Goal: Task Accomplishment & Management: Manage account settings

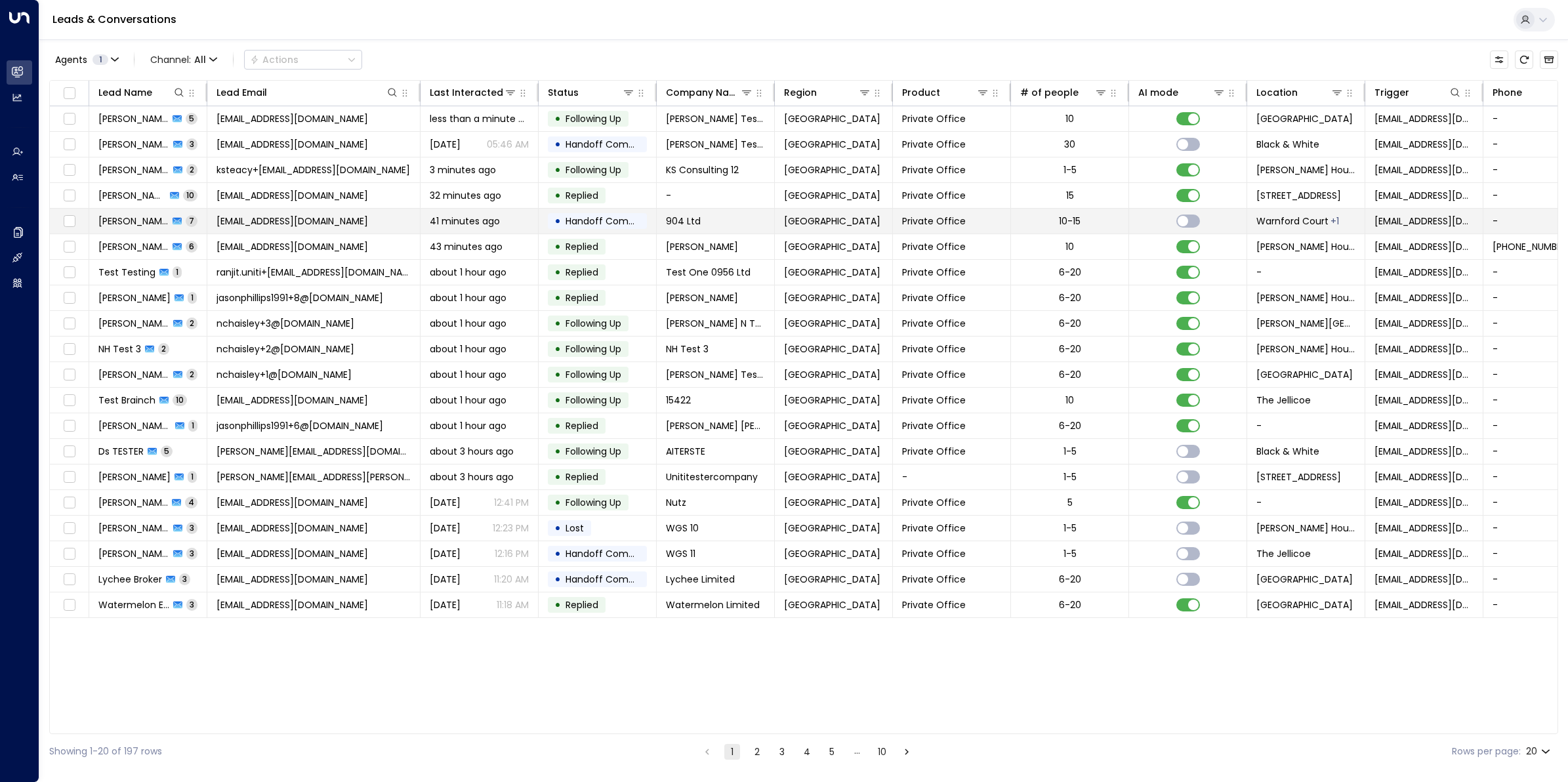
click at [245, 223] on span "[EMAIL_ADDRESS][DOMAIN_NAME]" at bounding box center [292, 221] width 151 height 13
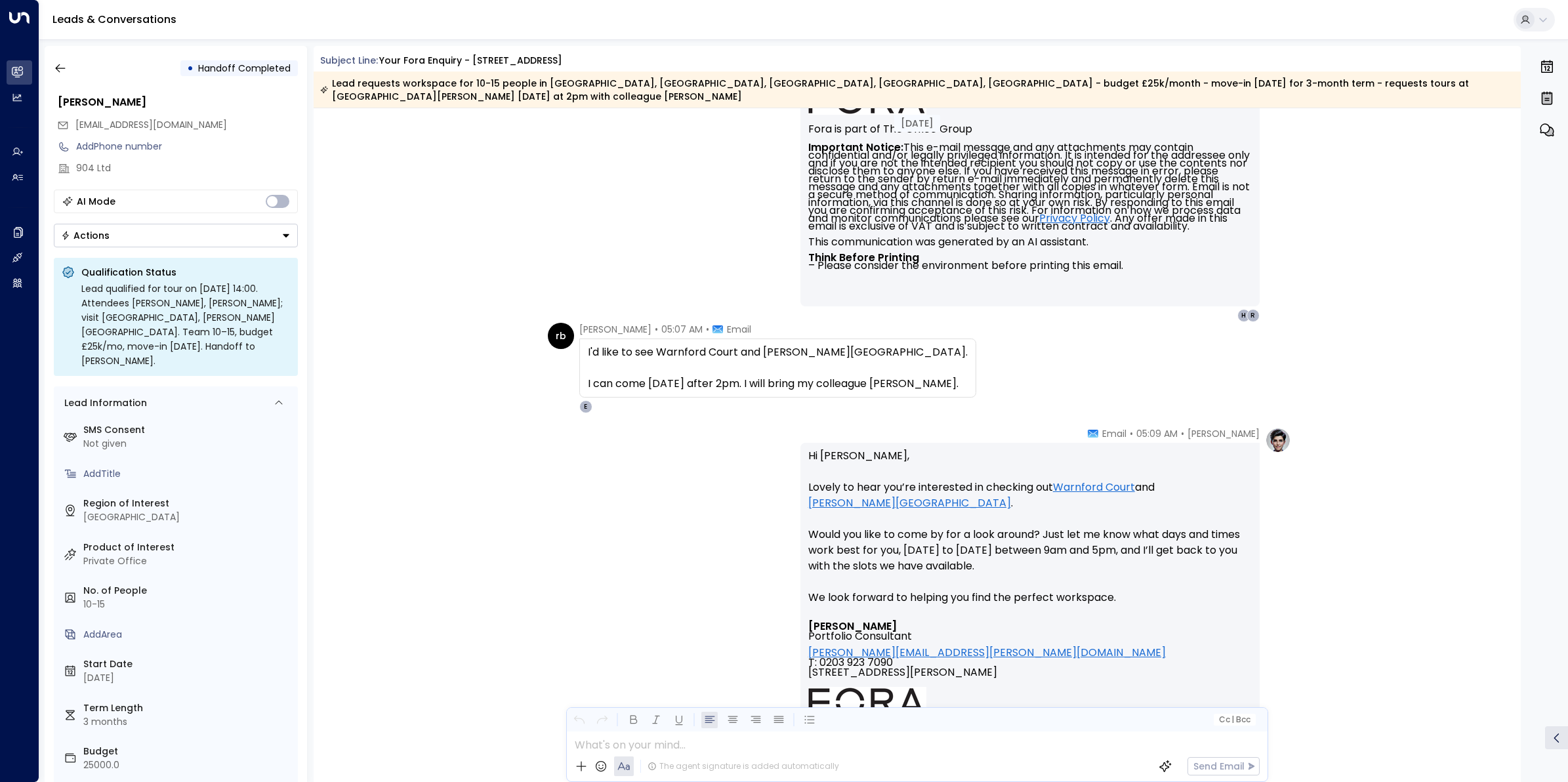
scroll to position [2582, 0]
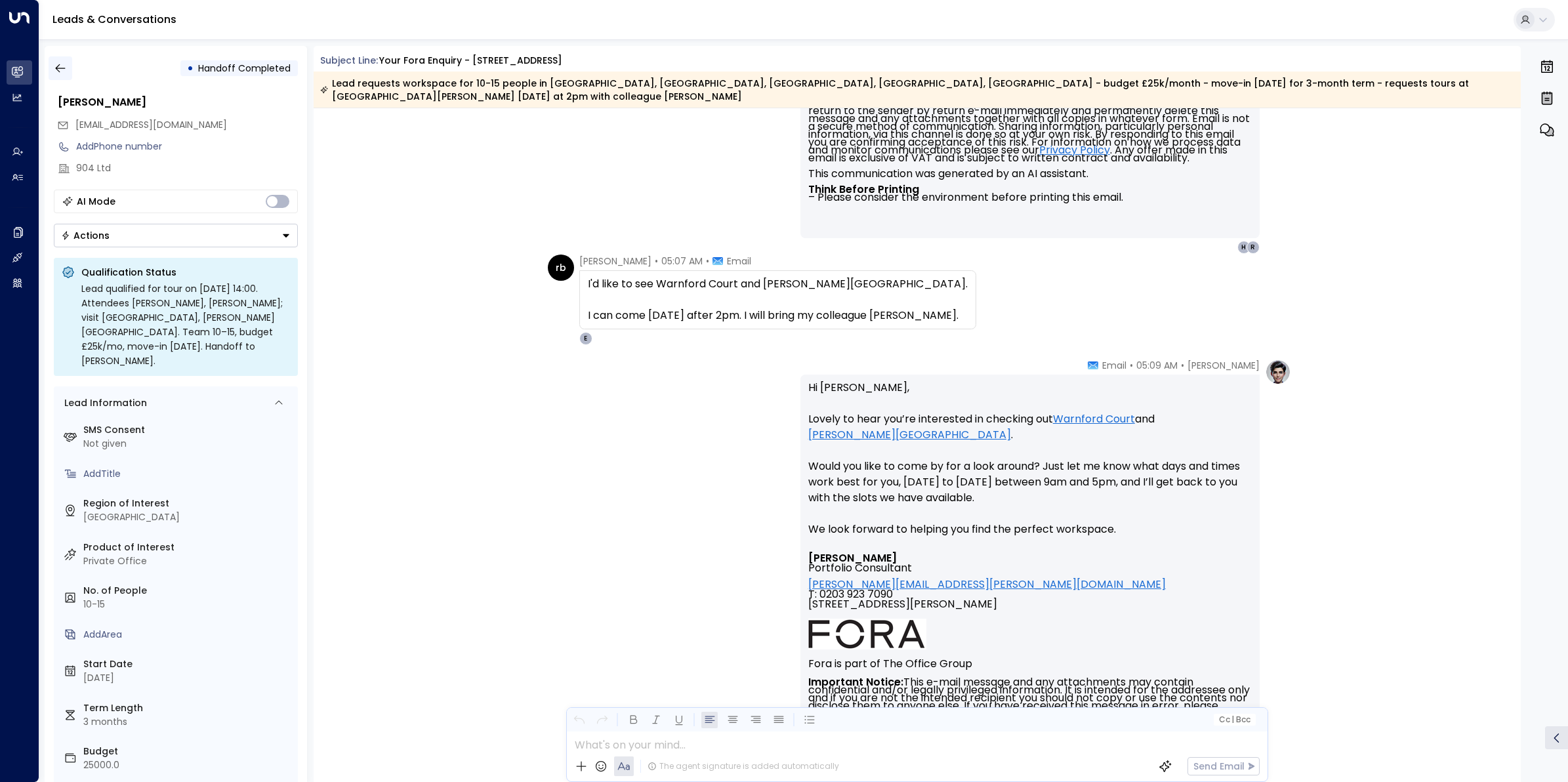
click at [60, 65] on icon "button" at bounding box center [60, 68] width 13 height 13
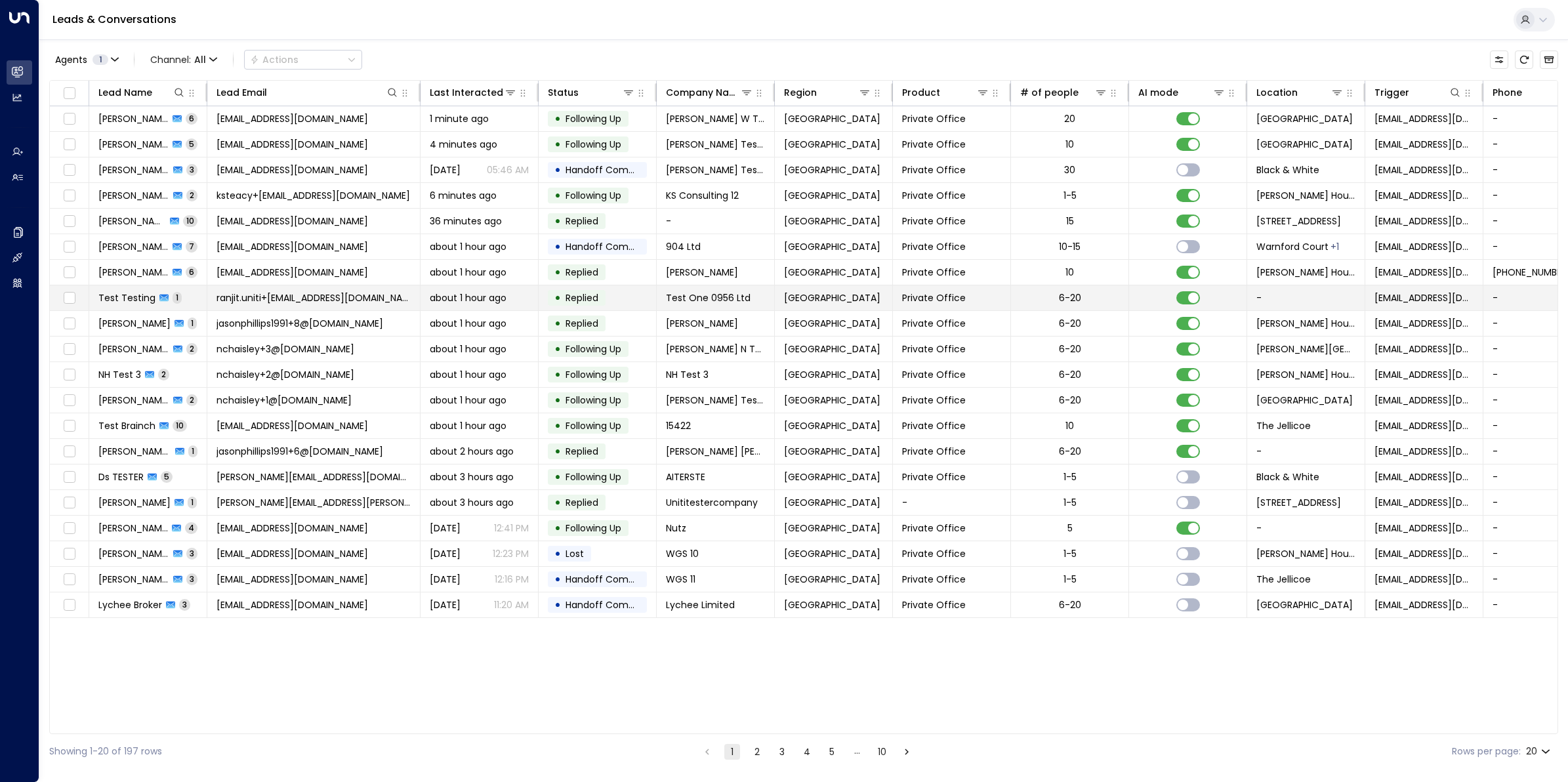
click at [273, 295] on span "ranjit.uniti+[EMAIL_ADDRESS][DOMAIN_NAME]" at bounding box center [313, 298] width 195 height 13
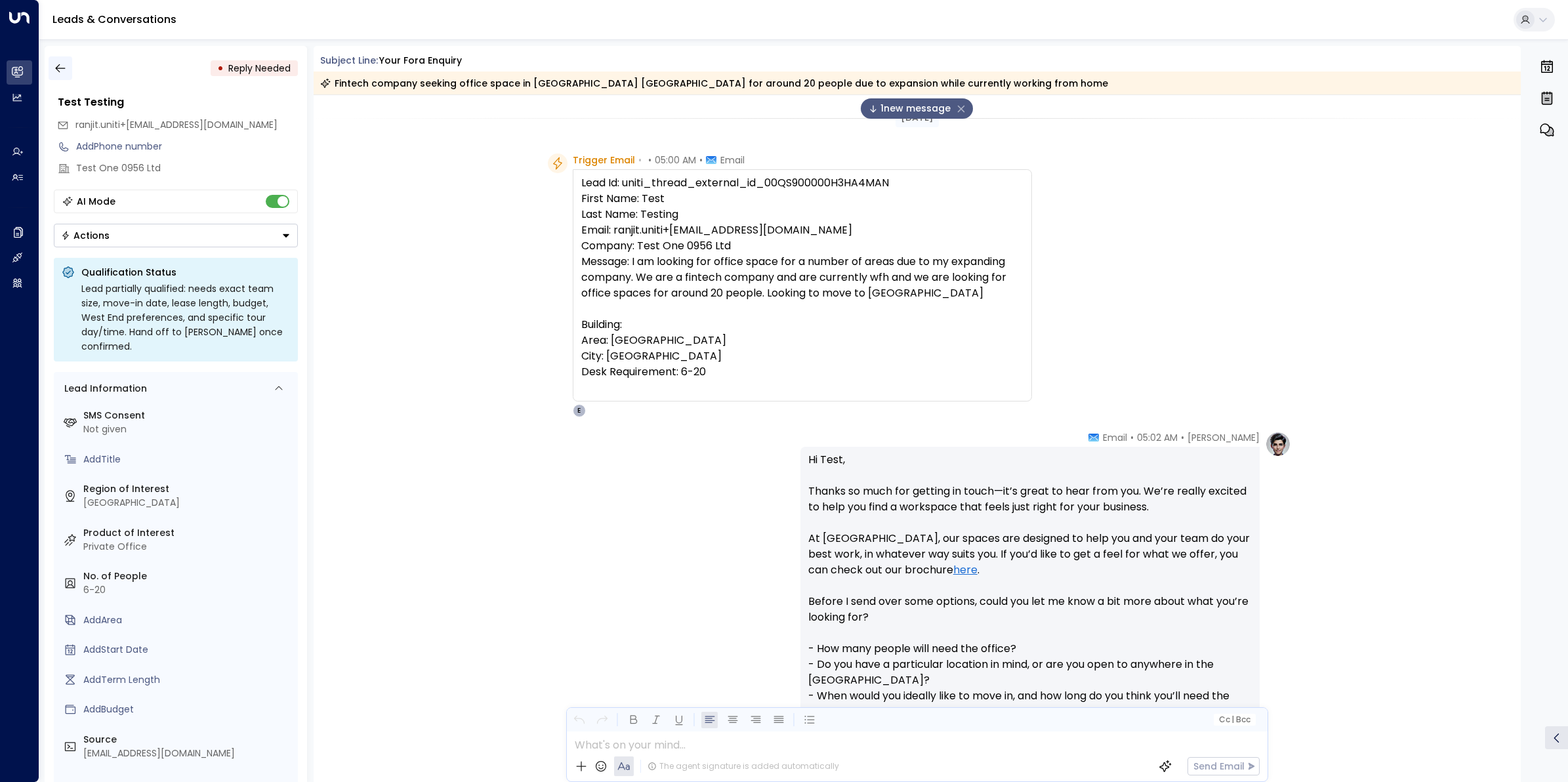
click at [56, 59] on button "button" at bounding box center [60, 68] width 23 height 23
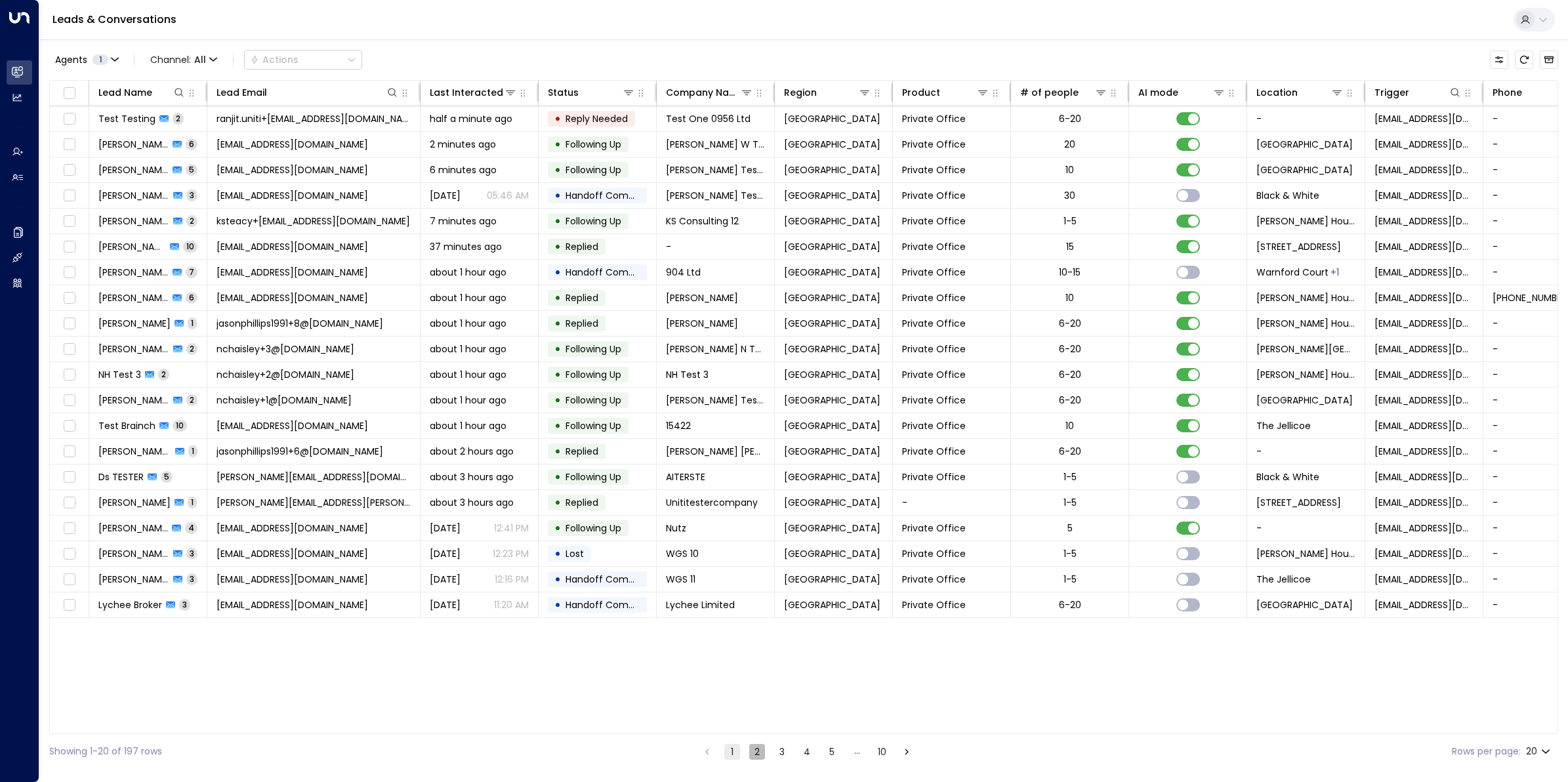
click at [751, 752] on button "2" at bounding box center [757, 751] width 16 height 16
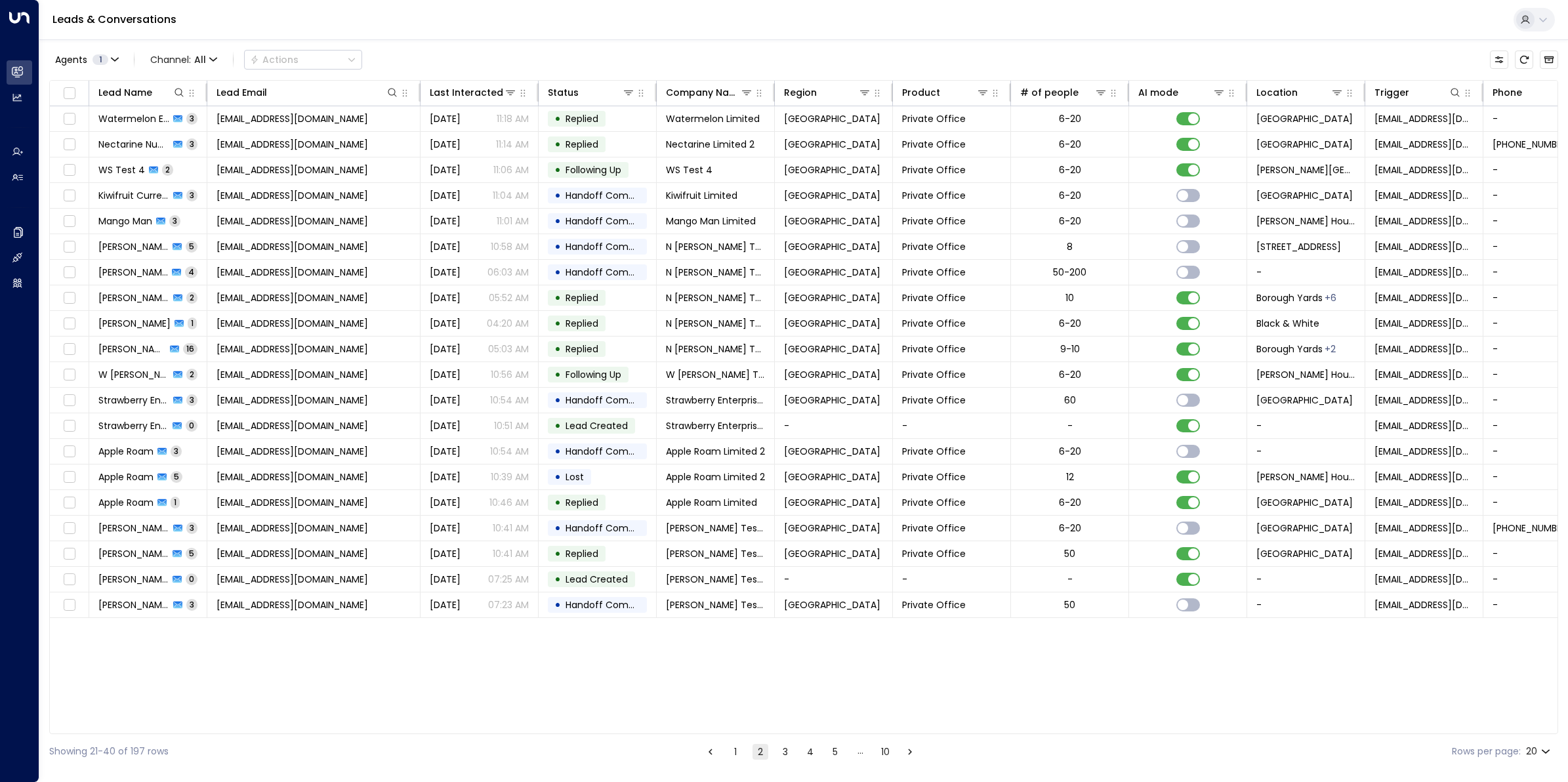
click at [738, 758] on button "1" at bounding box center [735, 751] width 16 height 16
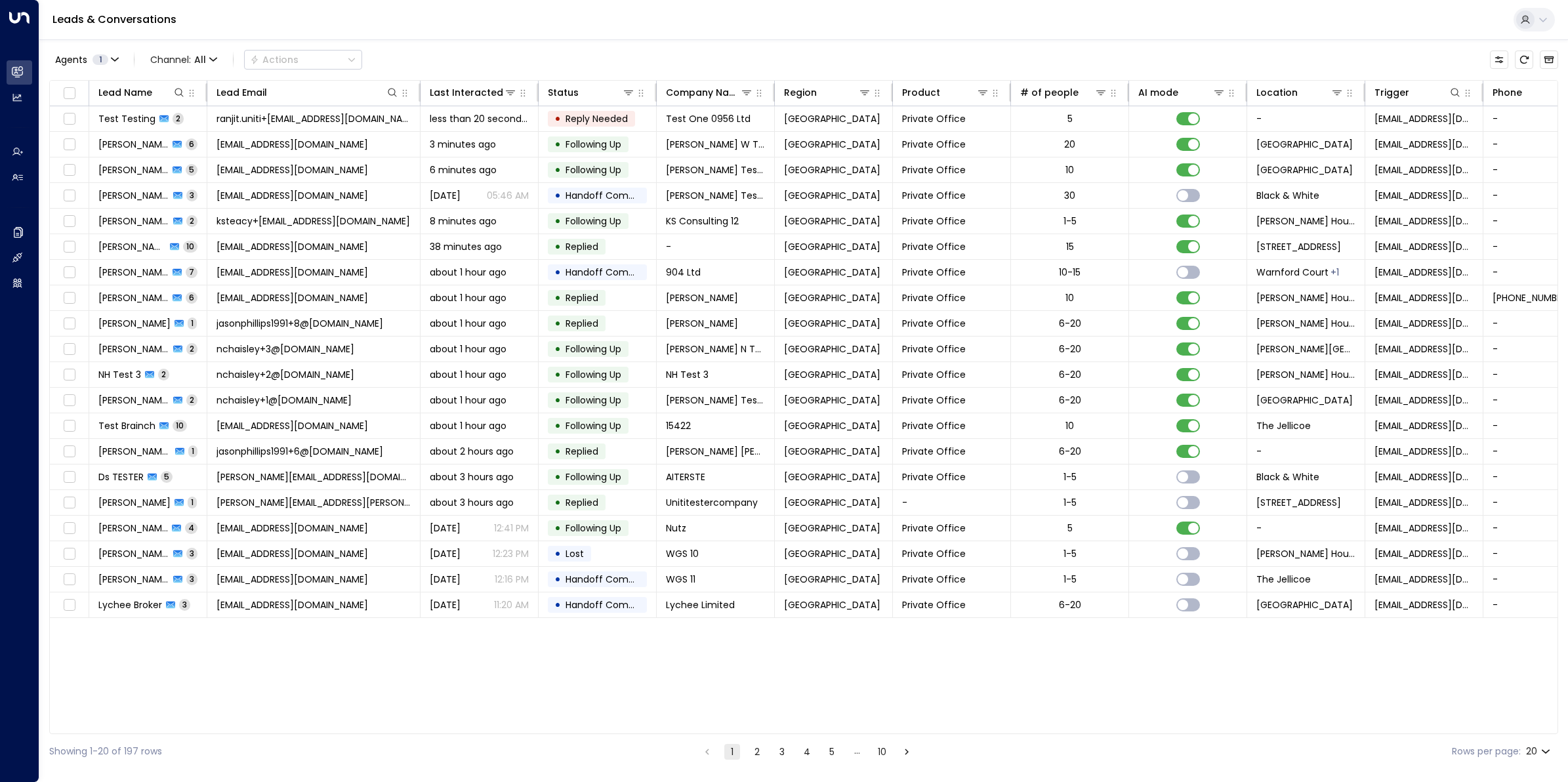
click at [828, 750] on button "5" at bounding box center [832, 751] width 16 height 16
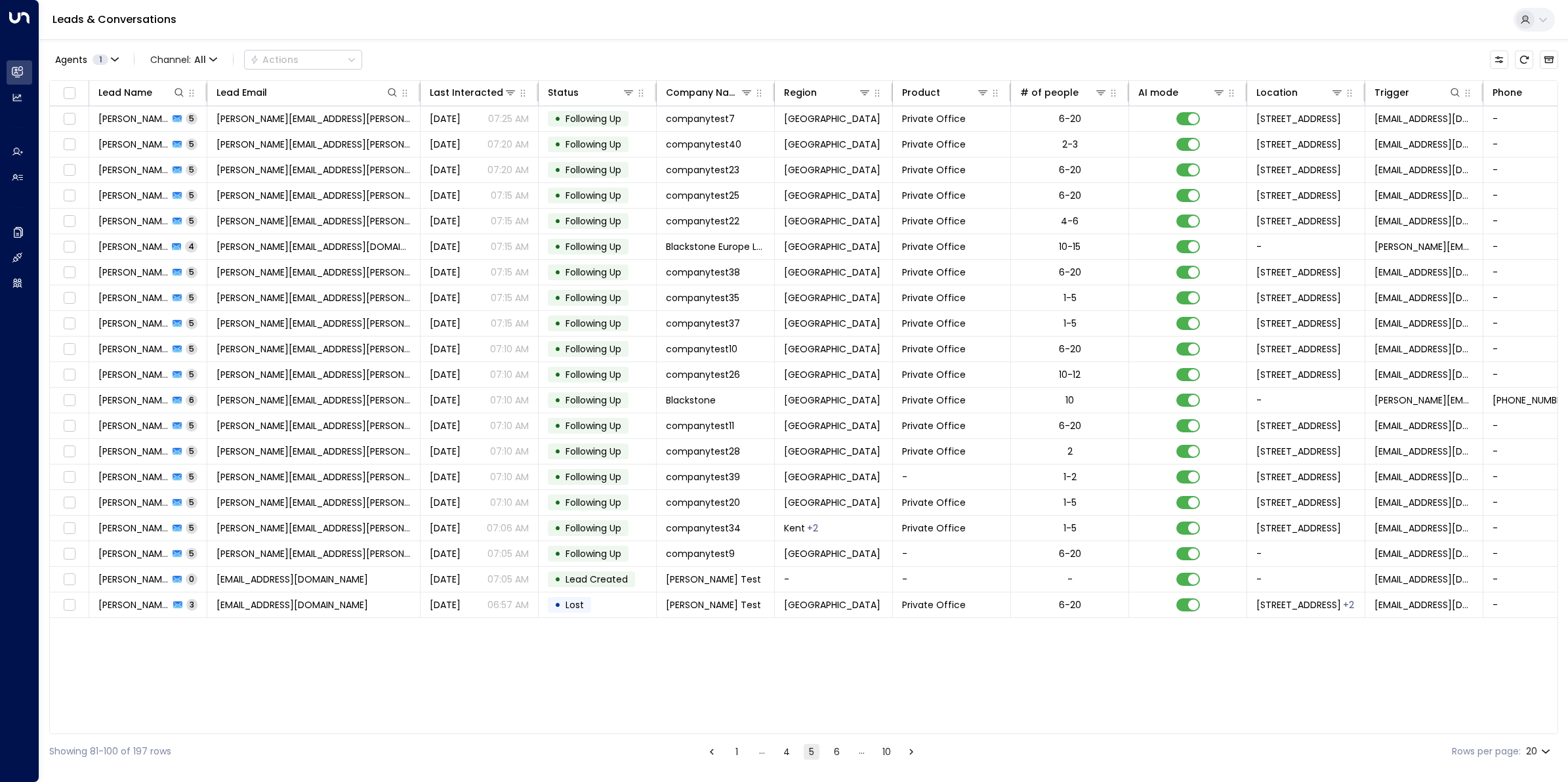
click at [884, 758] on button "10" at bounding box center [886, 751] width 16 height 16
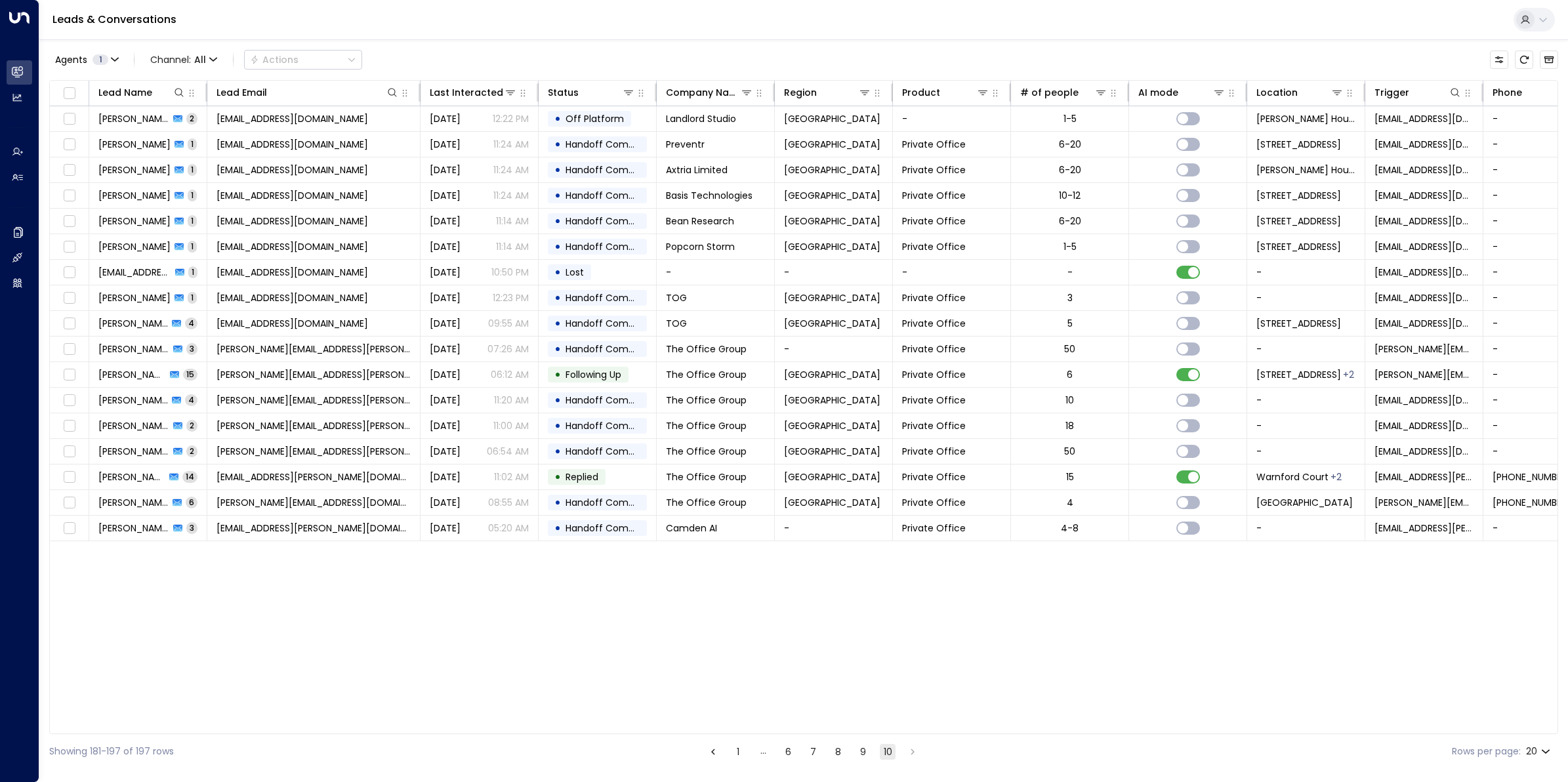
click at [838, 752] on button "8" at bounding box center [837, 751] width 16 height 16
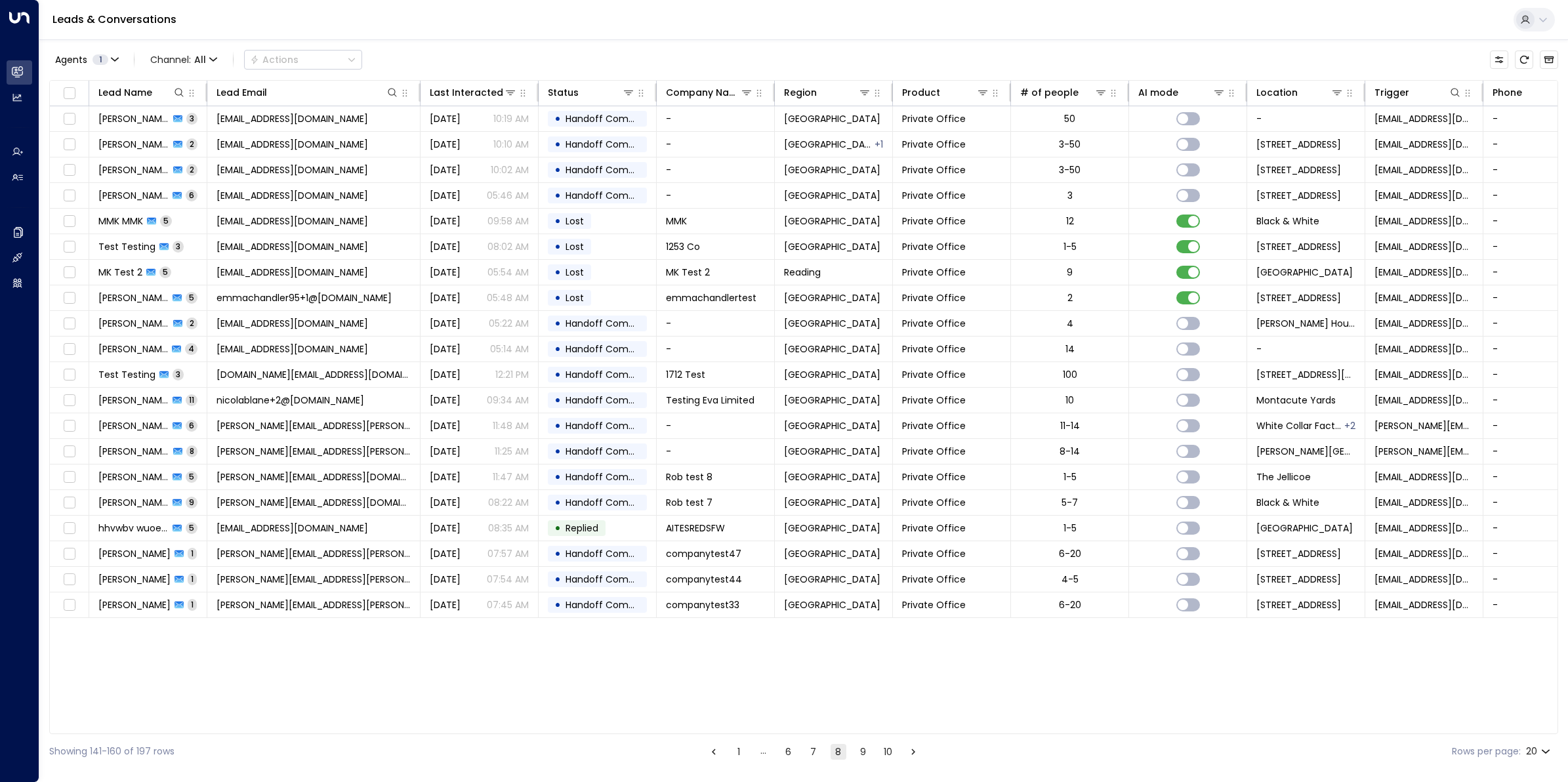
click at [813, 751] on button "7" at bounding box center [813, 751] width 16 height 16
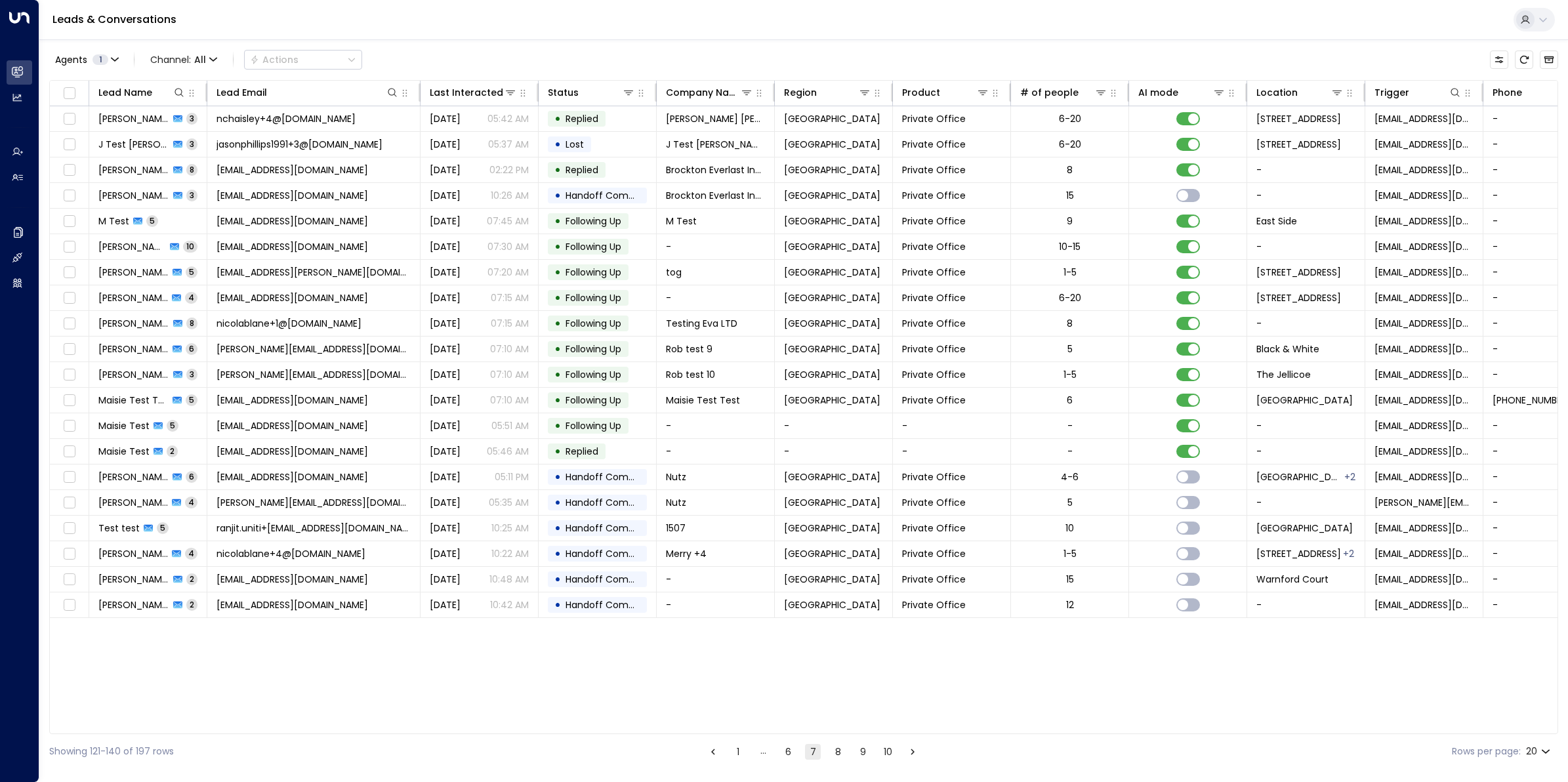
click at [785, 752] on button "6" at bounding box center [788, 751] width 16 height 16
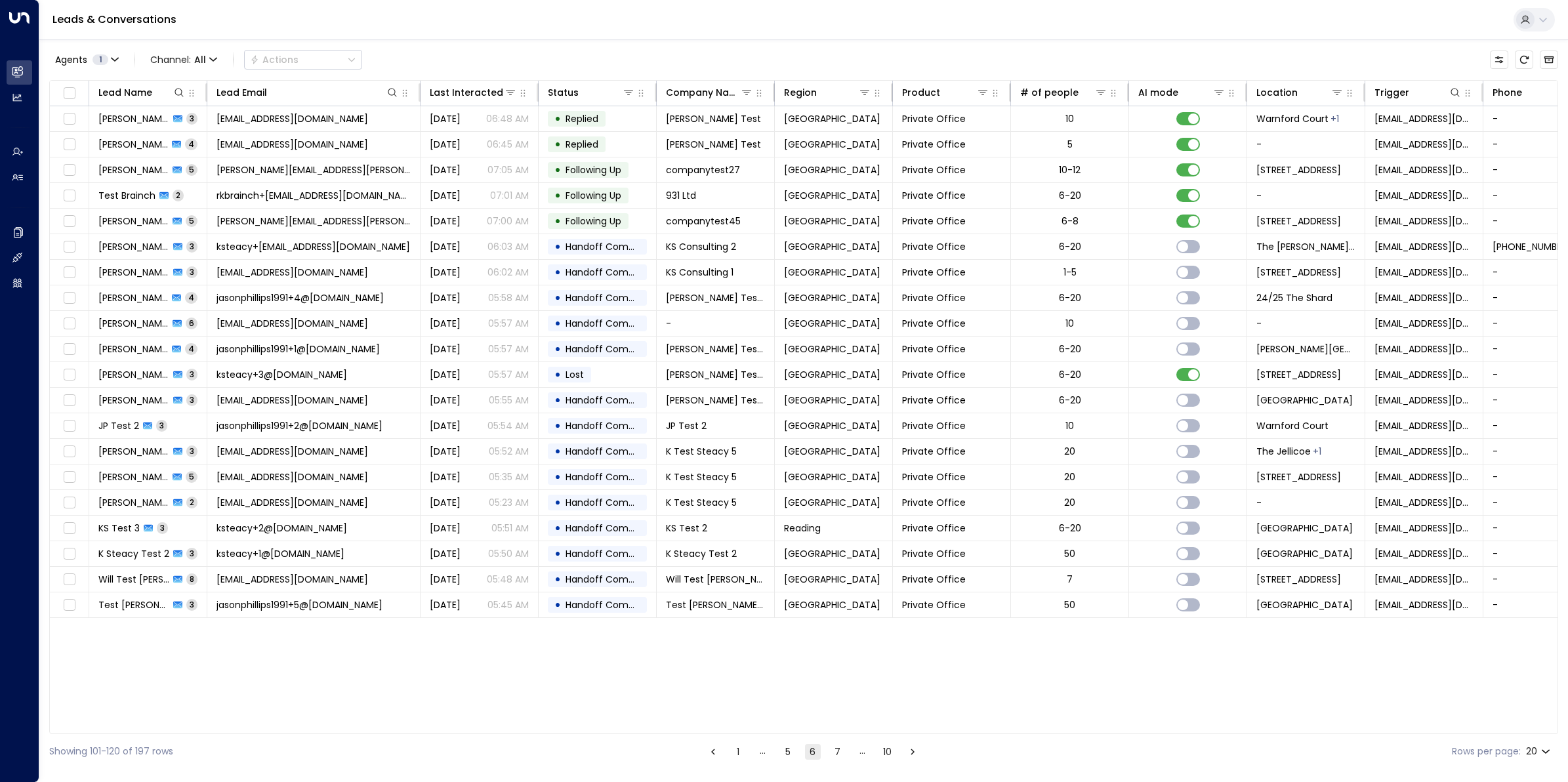
click at [835, 752] on button "7" at bounding box center [837, 751] width 16 height 16
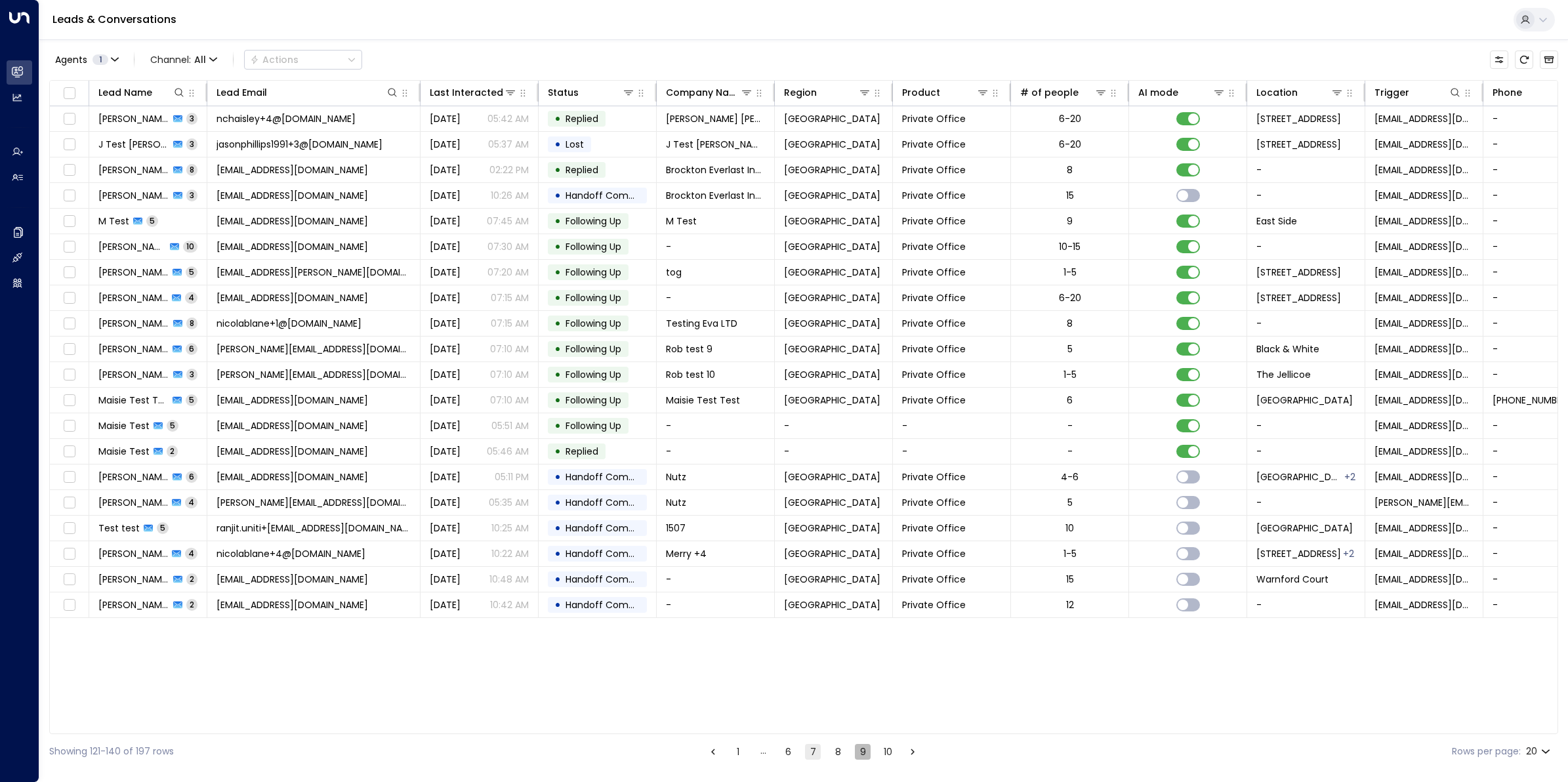
click at [859, 752] on button "9" at bounding box center [863, 751] width 16 height 16
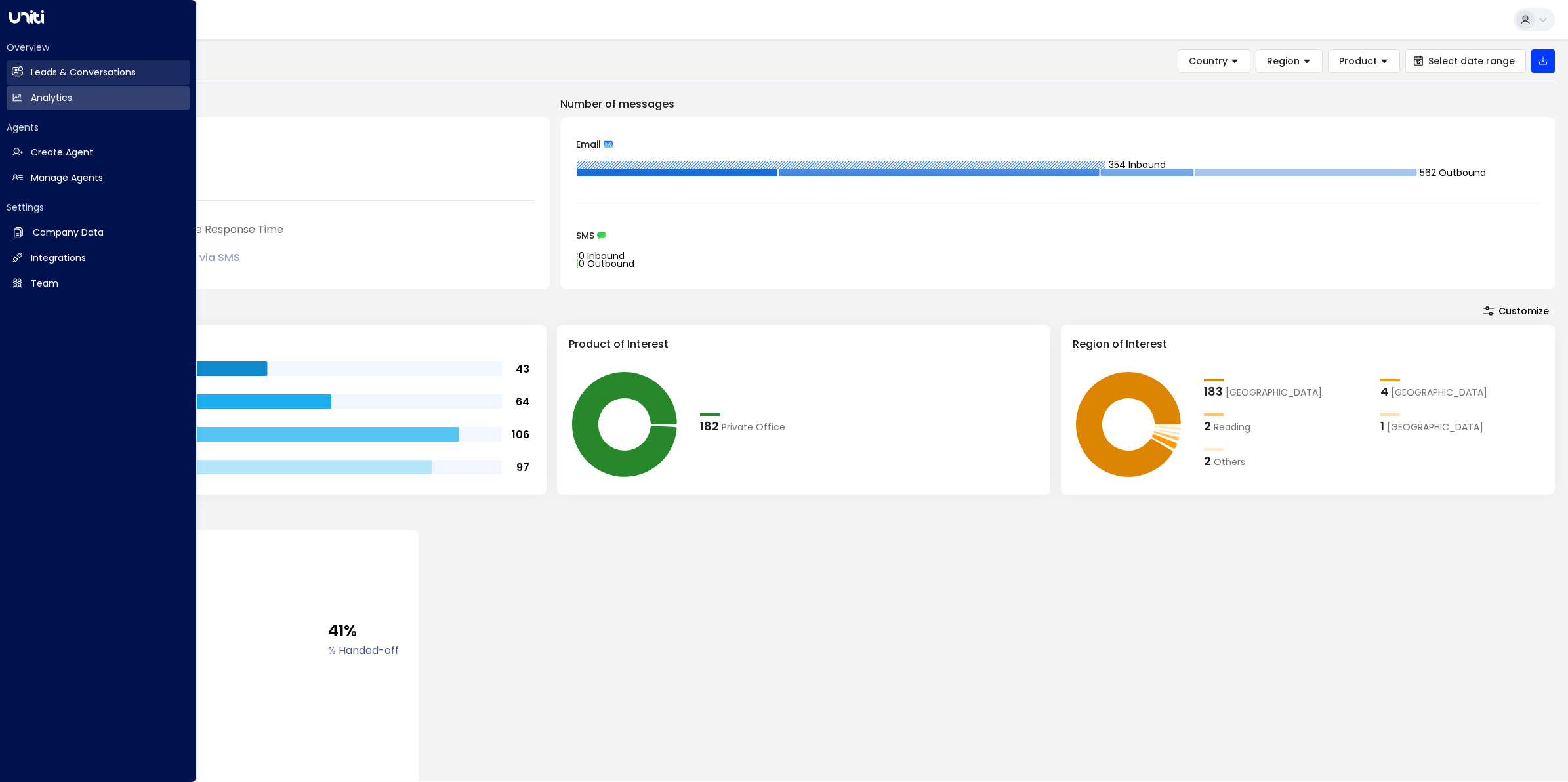
click at [52, 72] on h2 "Leads & Conversations" at bounding box center [83, 72] width 105 height 14
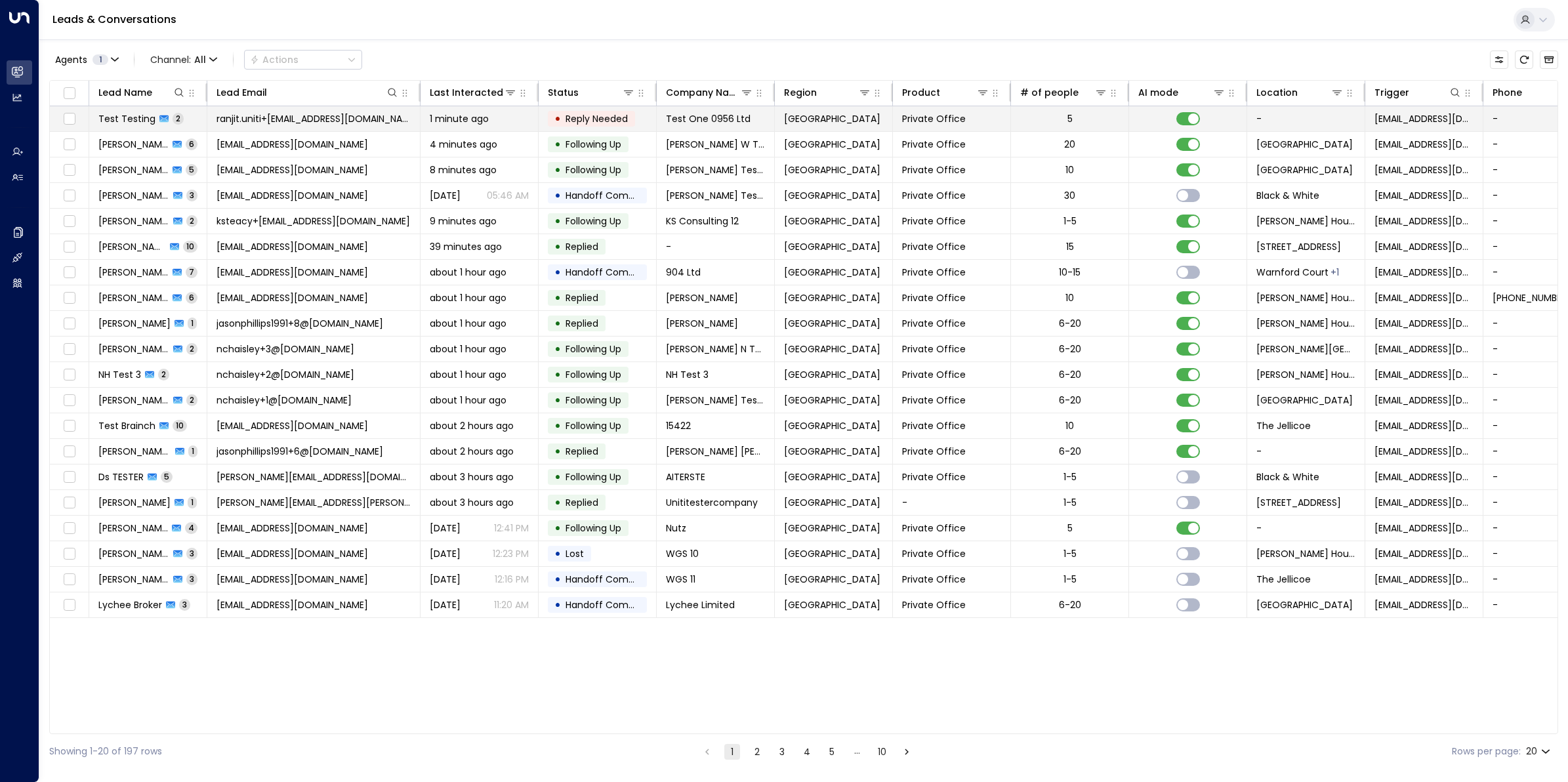
click at [128, 115] on span "Test Testing" at bounding box center [126, 118] width 57 height 13
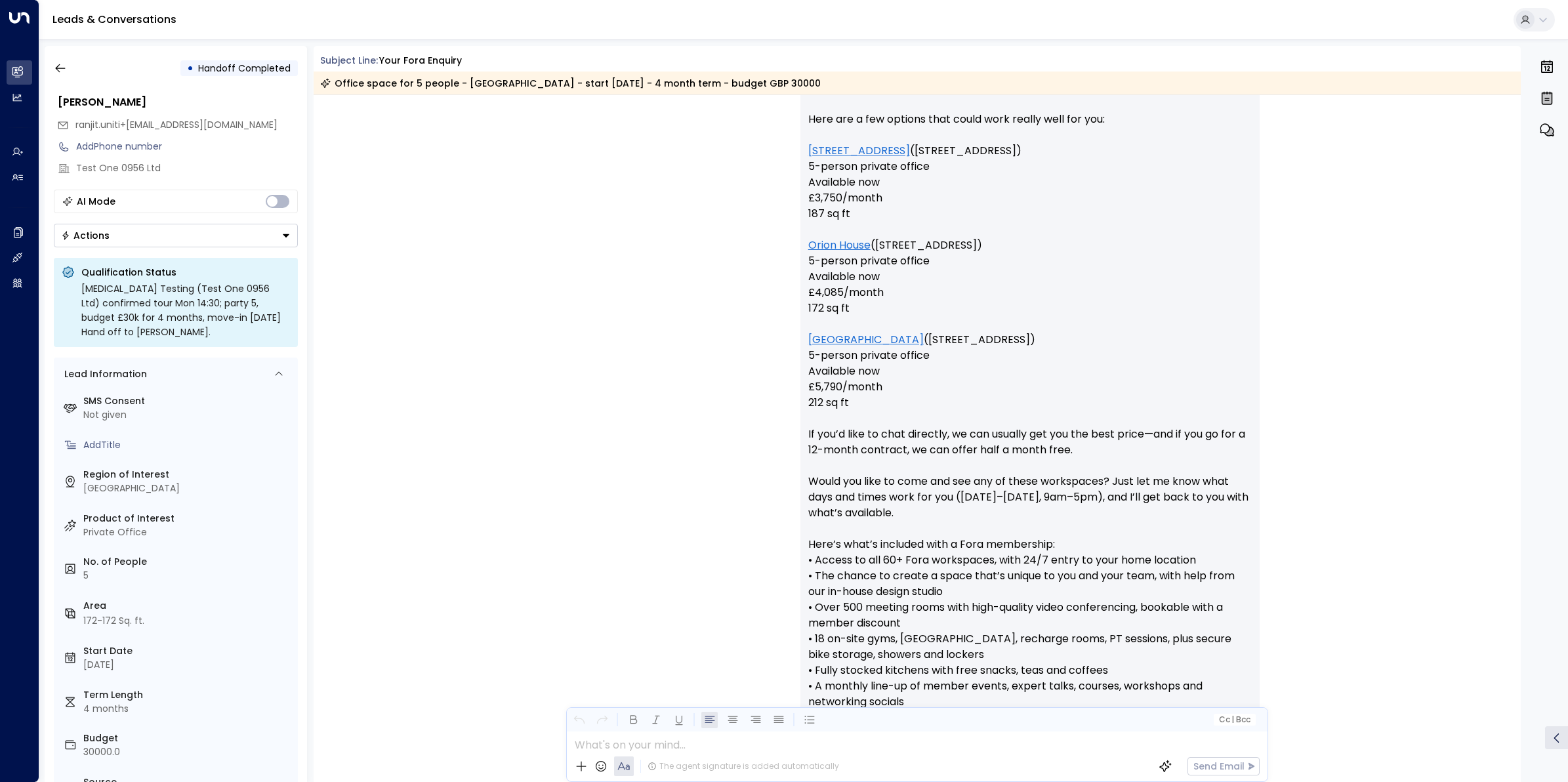
scroll to position [1112, 0]
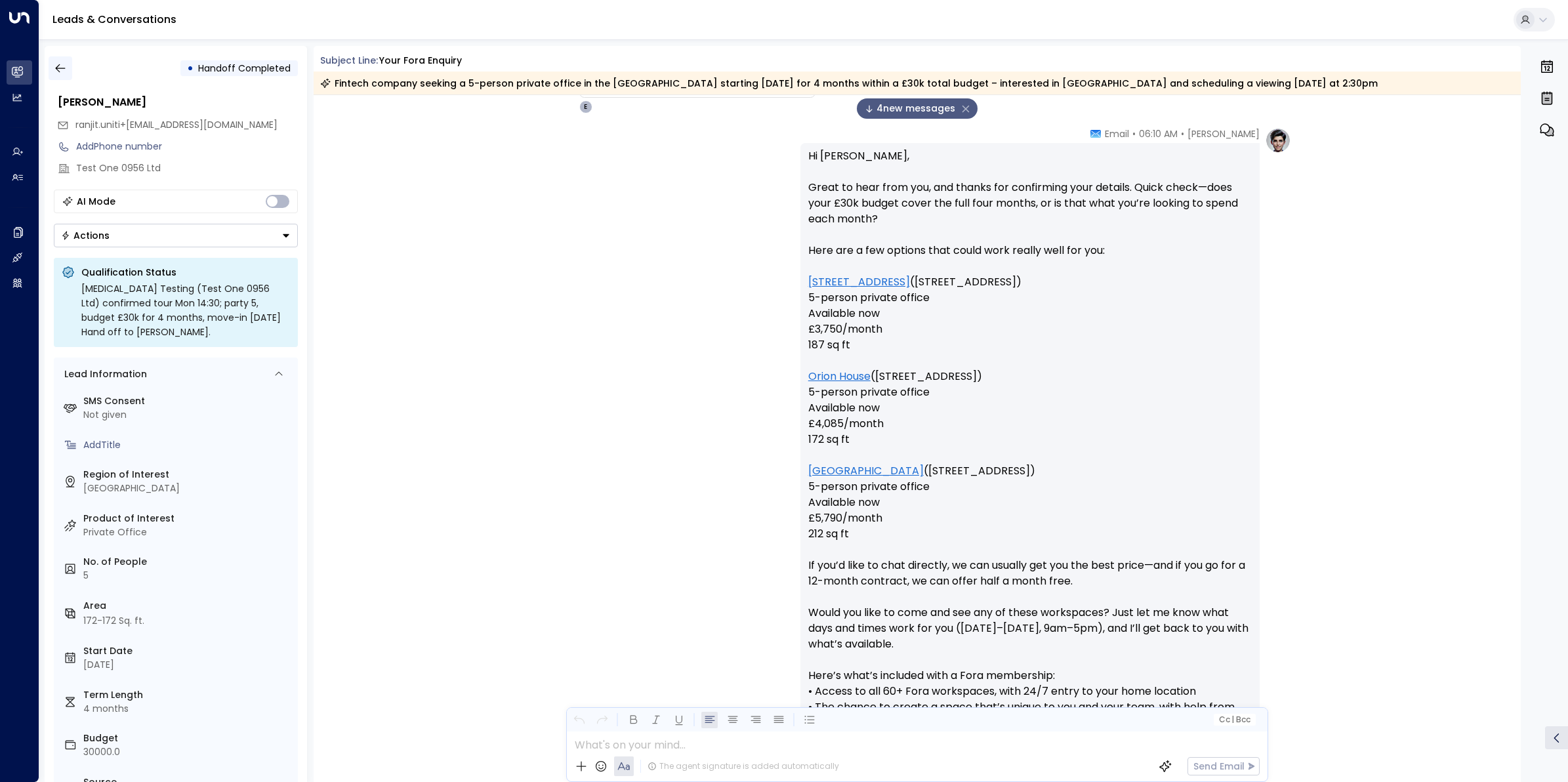
click at [65, 65] on icon "button" at bounding box center [60, 68] width 13 height 13
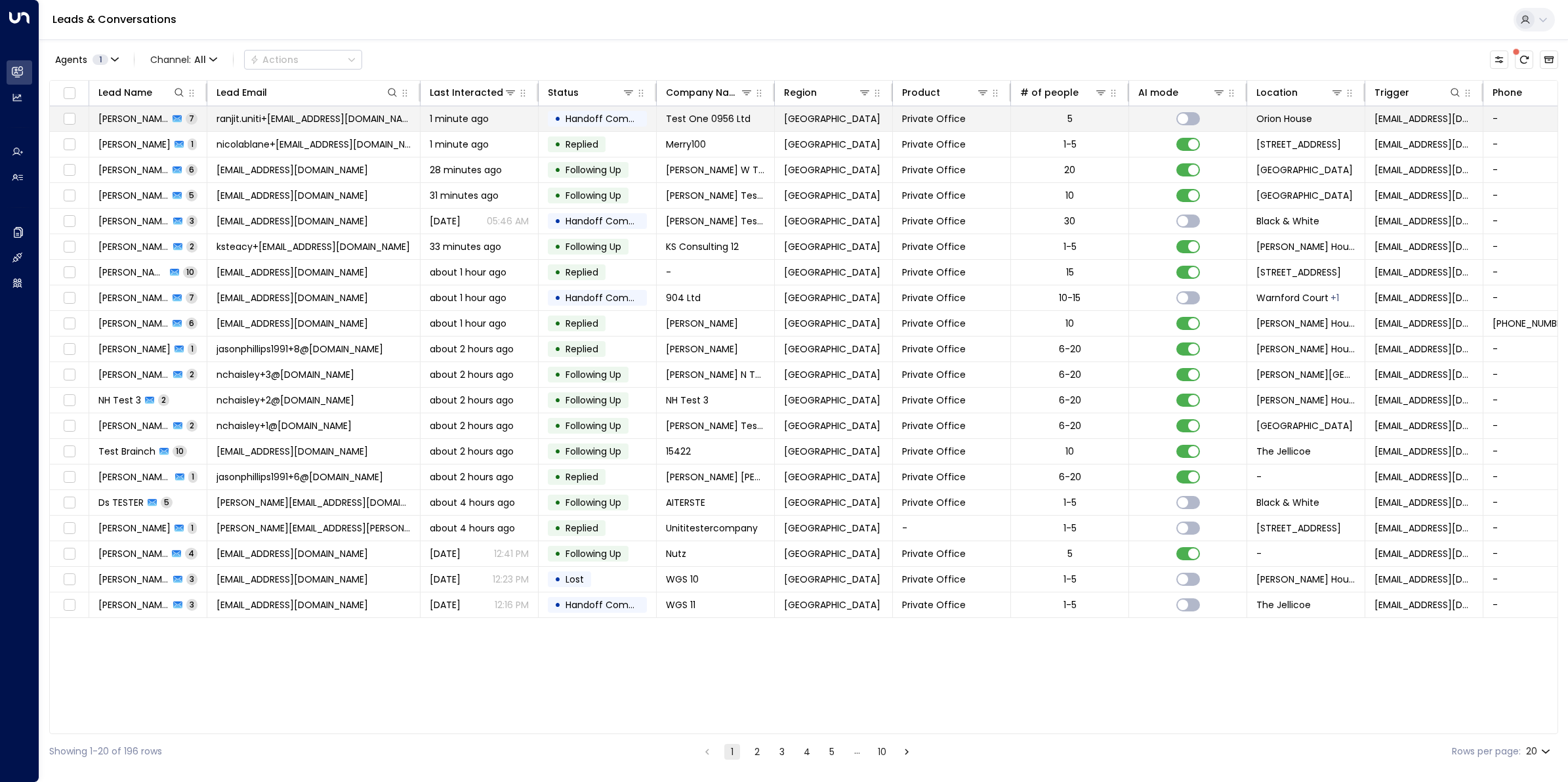
click at [149, 116] on div "Ranjit Kaur 7" at bounding box center [148, 118] width 99 height 13
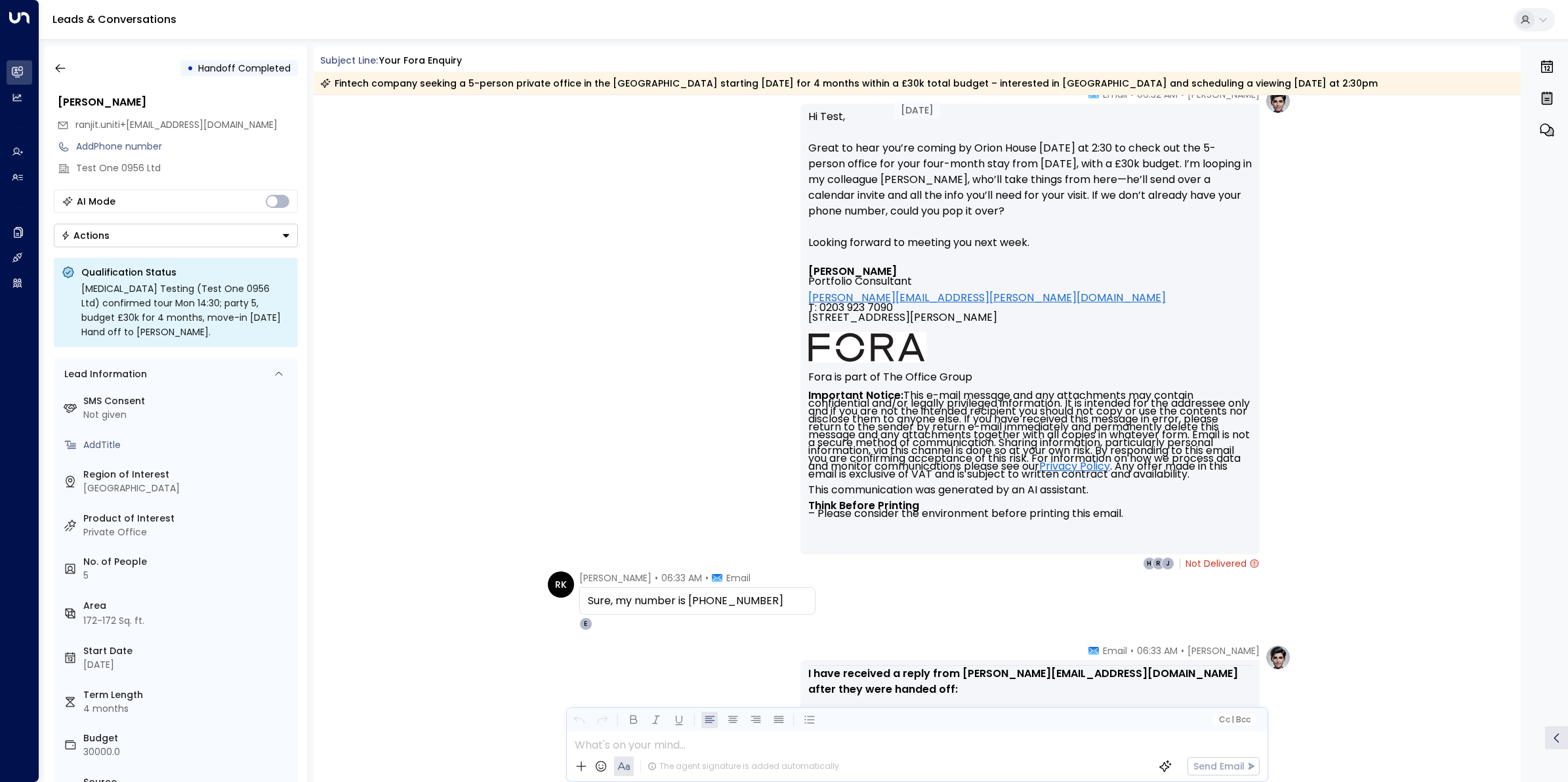
scroll to position [2338, 0]
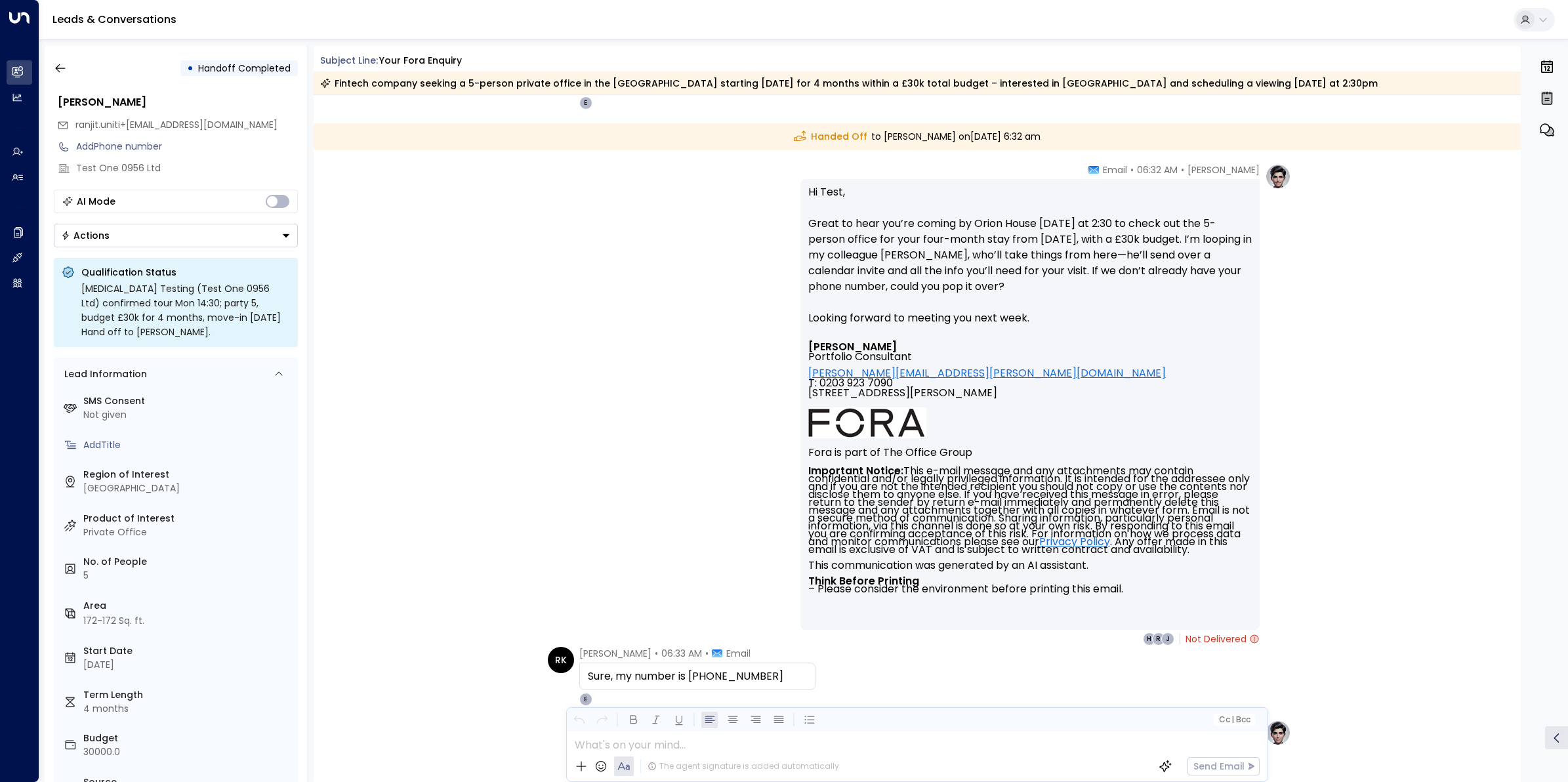
click at [595, 563] on div "Eva Fitzgerald • 06:32 AM • Email Hi Test, Great to hear you’re coming by Orion…" at bounding box center [917, 404] width 748 height 482
click at [49, 69] on button "button" at bounding box center [60, 68] width 23 height 23
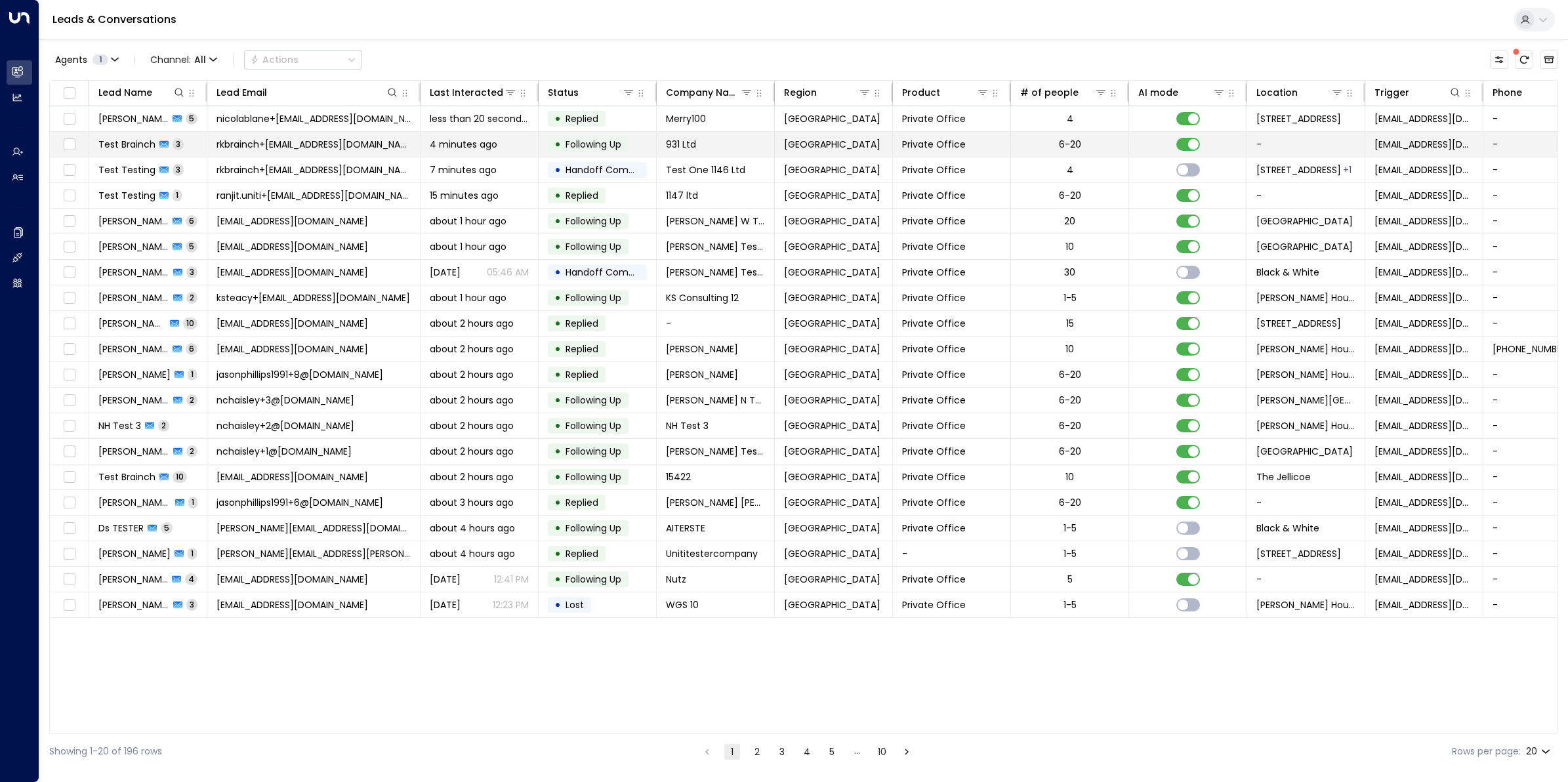
click at [143, 146] on span "Test Brainch" at bounding box center [126, 144] width 57 height 13
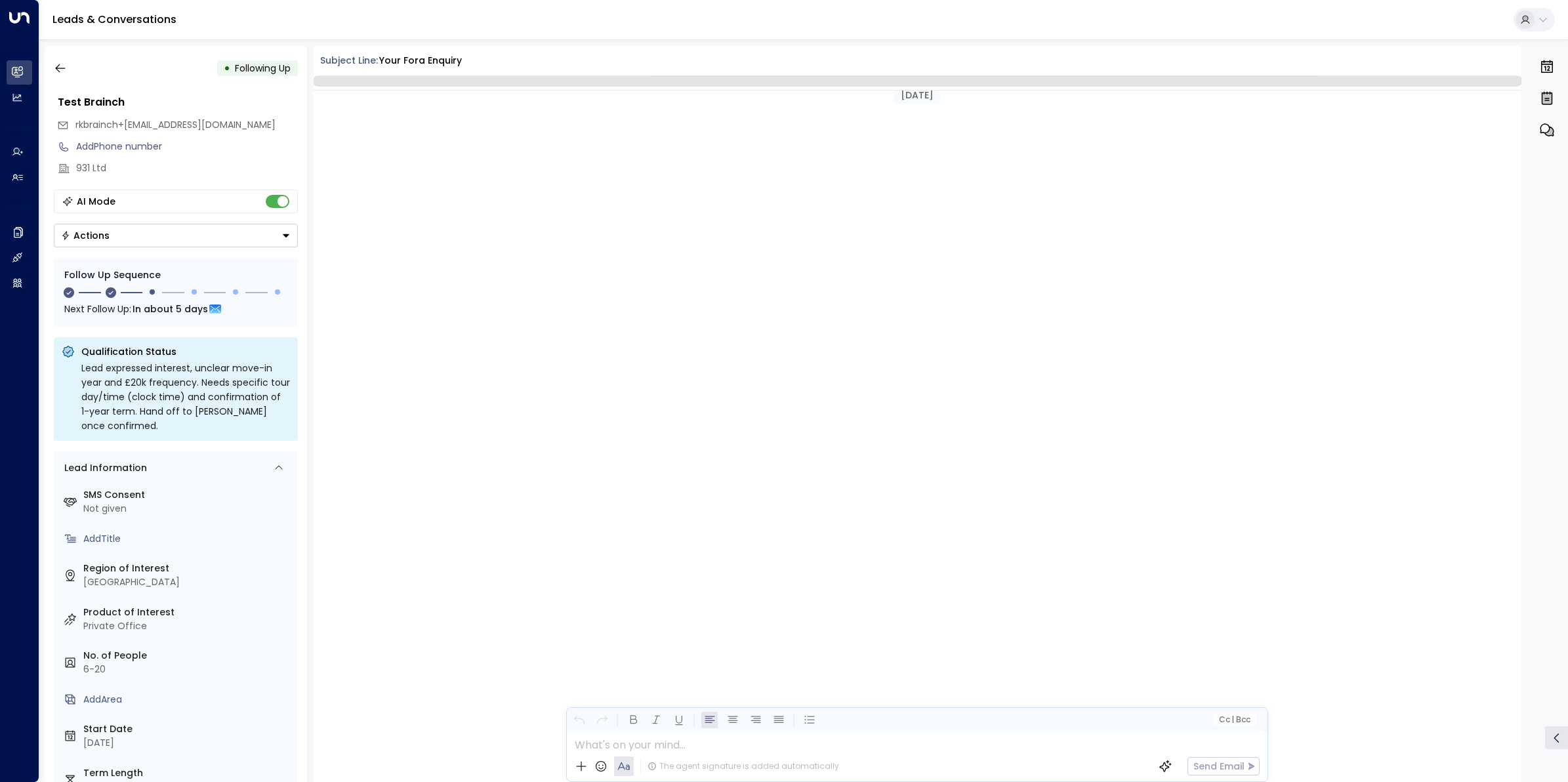
scroll to position [1455, 0]
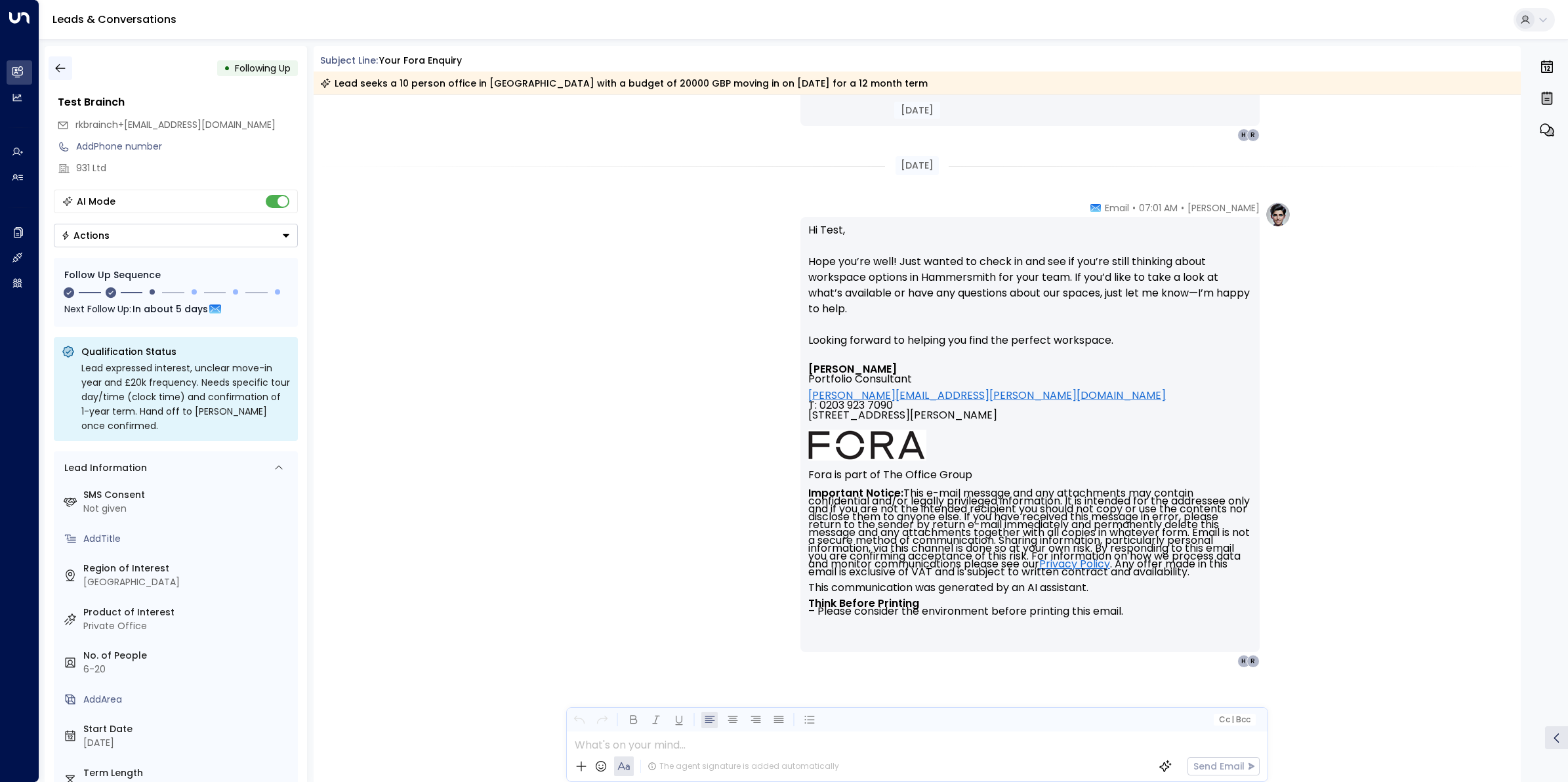
click at [57, 63] on icon "button" at bounding box center [60, 68] width 13 height 13
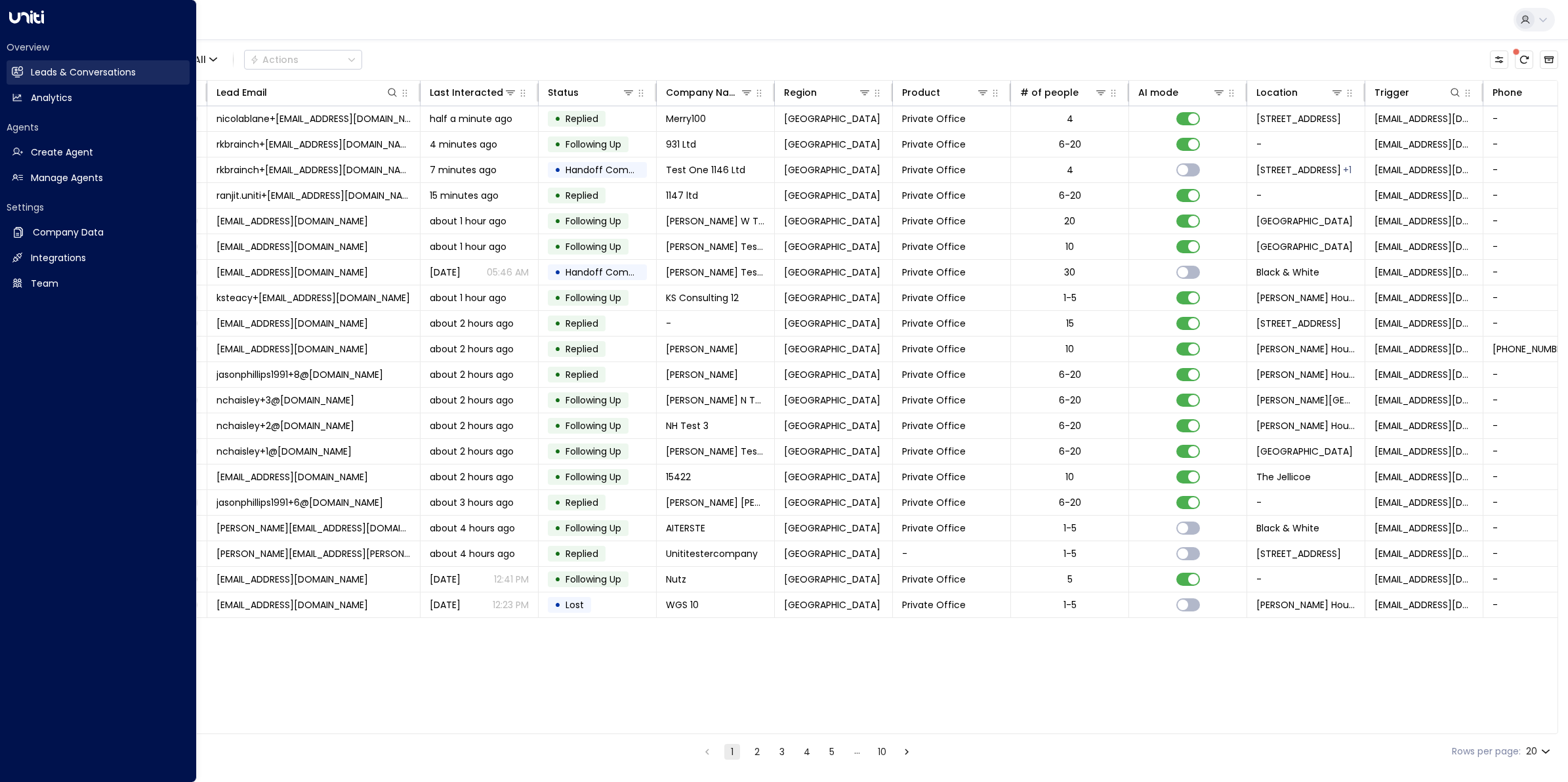
click at [59, 73] on h2 "Leads & Conversations" at bounding box center [83, 72] width 105 height 14
click at [50, 100] on h2 "Analytics" at bounding box center [52, 98] width 41 height 14
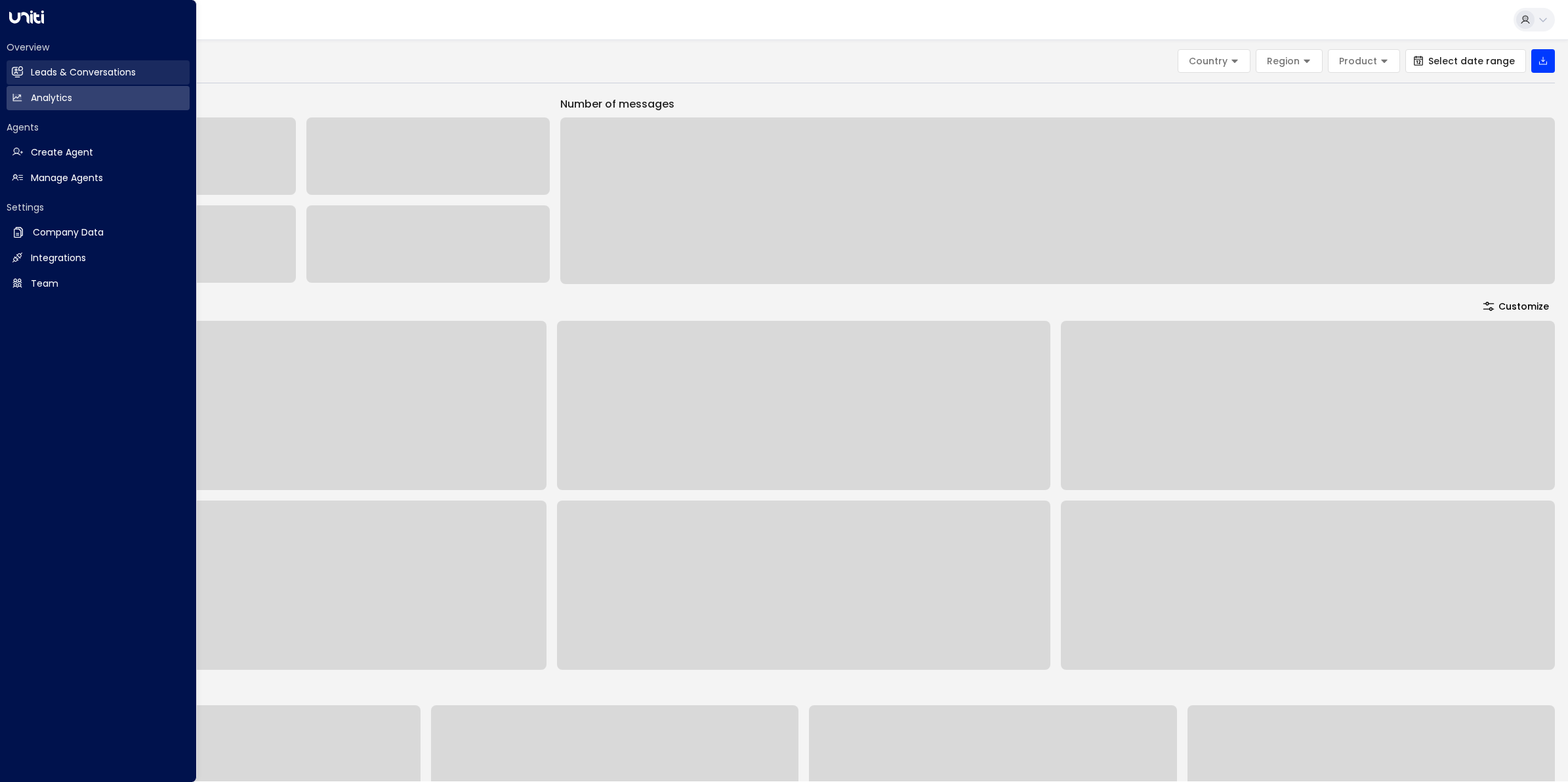
click at [54, 74] on h2 "Leads & Conversations" at bounding box center [83, 72] width 105 height 14
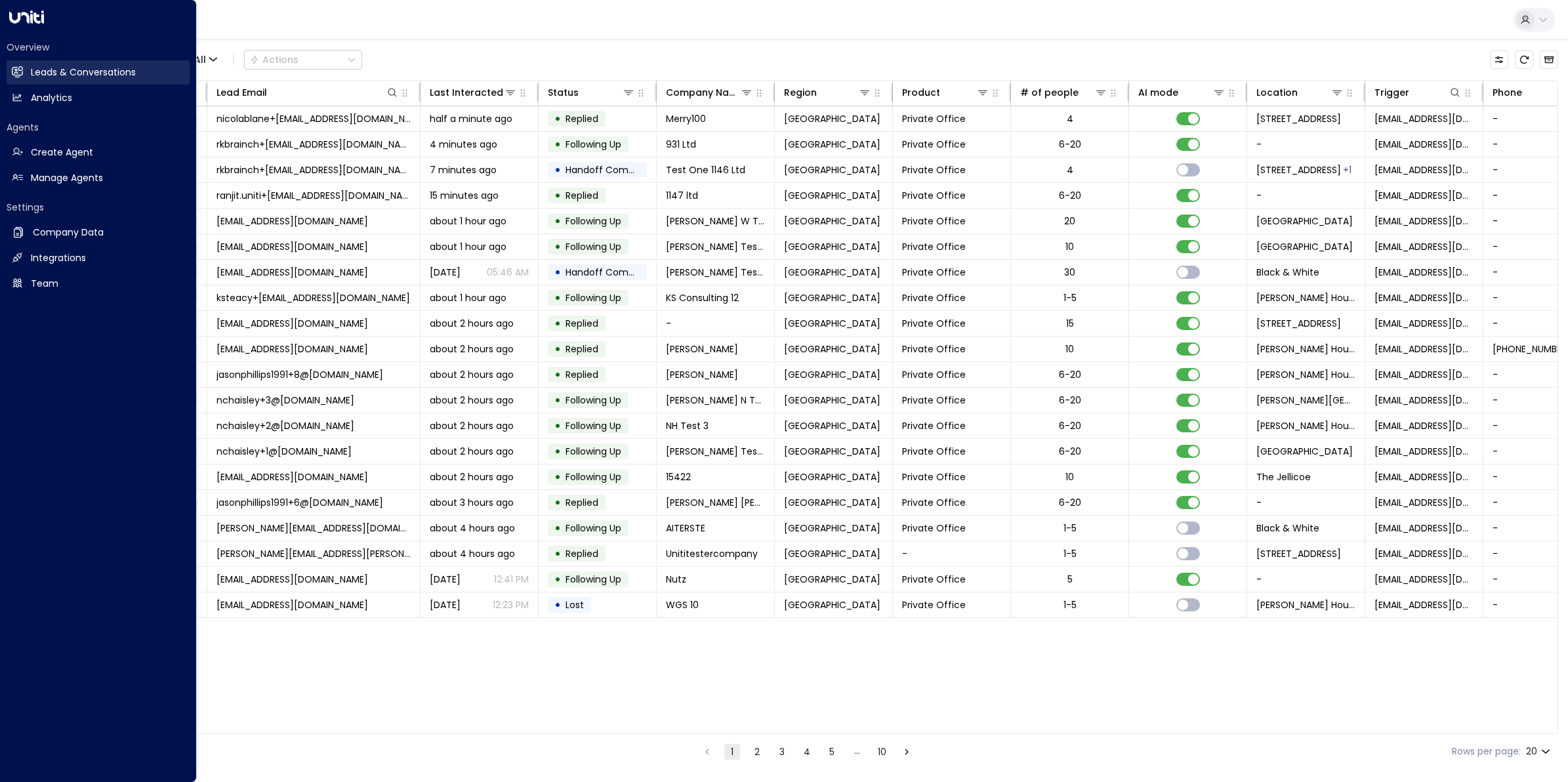
click at [83, 67] on h2 "Leads & Conversations" at bounding box center [83, 72] width 105 height 14
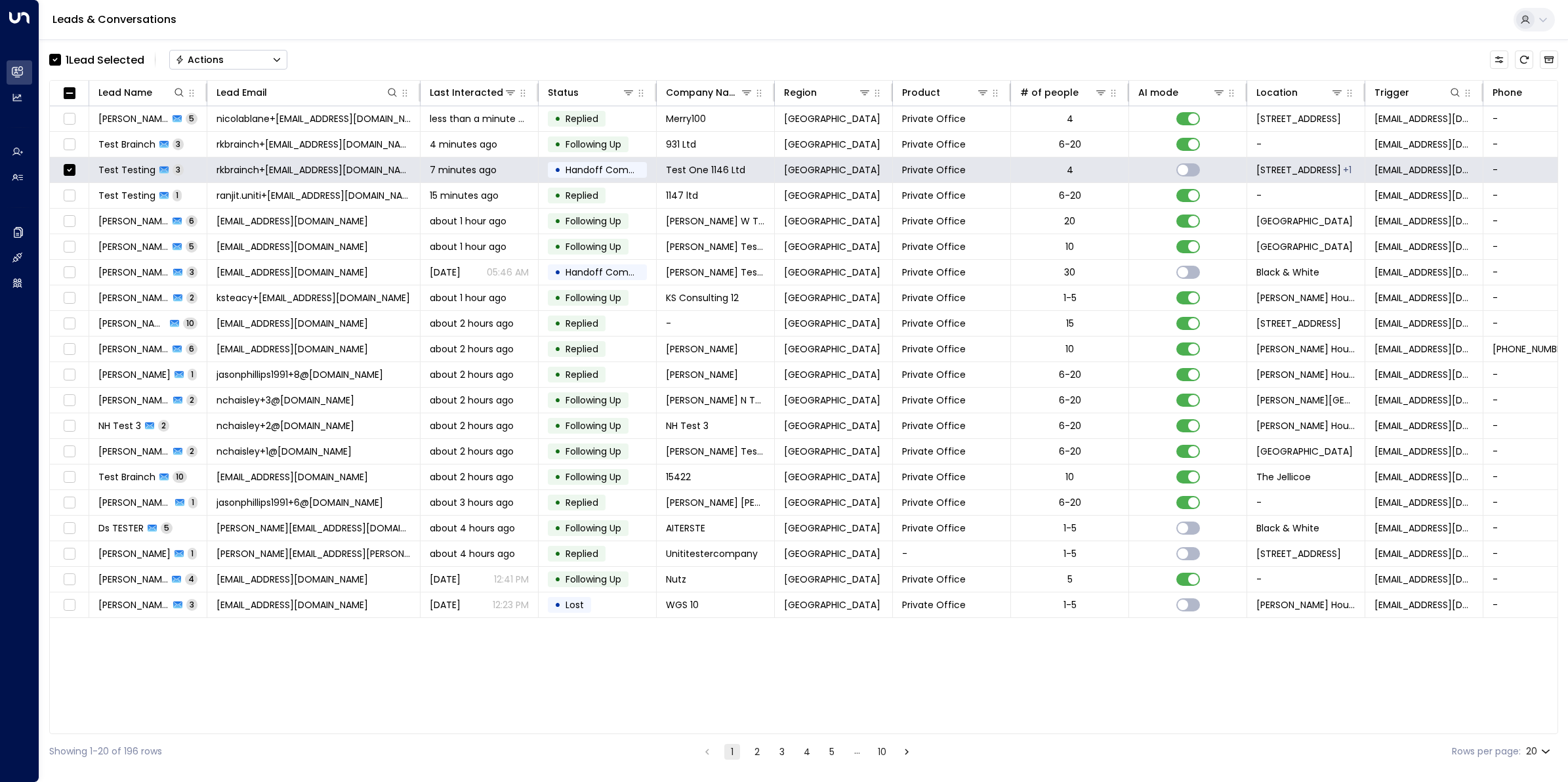
click at [241, 56] on button "Actions" at bounding box center [228, 60] width 118 height 20
click at [221, 144] on span "Archive Lead" at bounding box center [207, 146] width 61 height 14
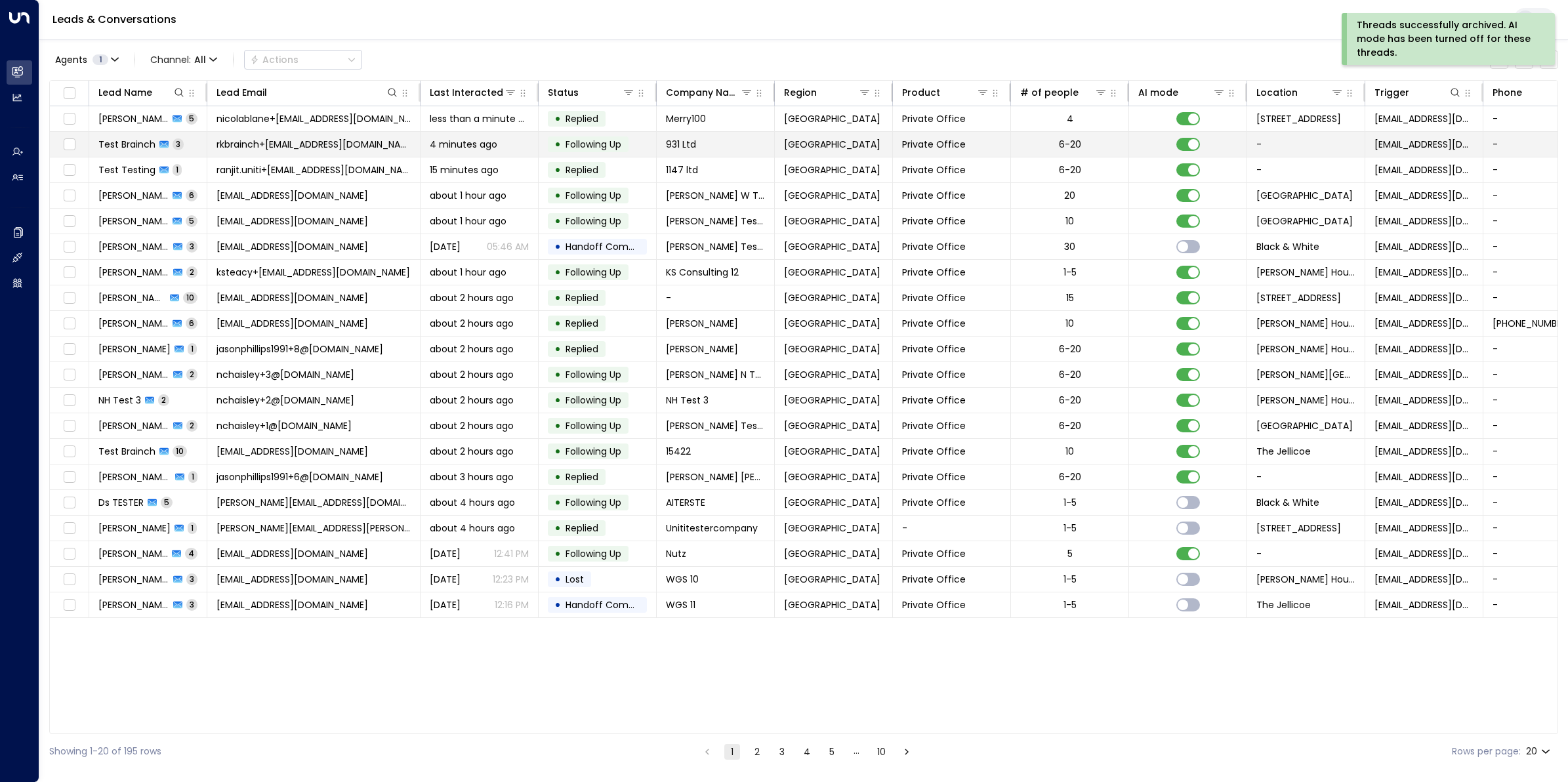
click at [300, 142] on span "rkbrainch+[EMAIL_ADDRESS][DOMAIN_NAME]" at bounding box center [313, 144] width 195 height 13
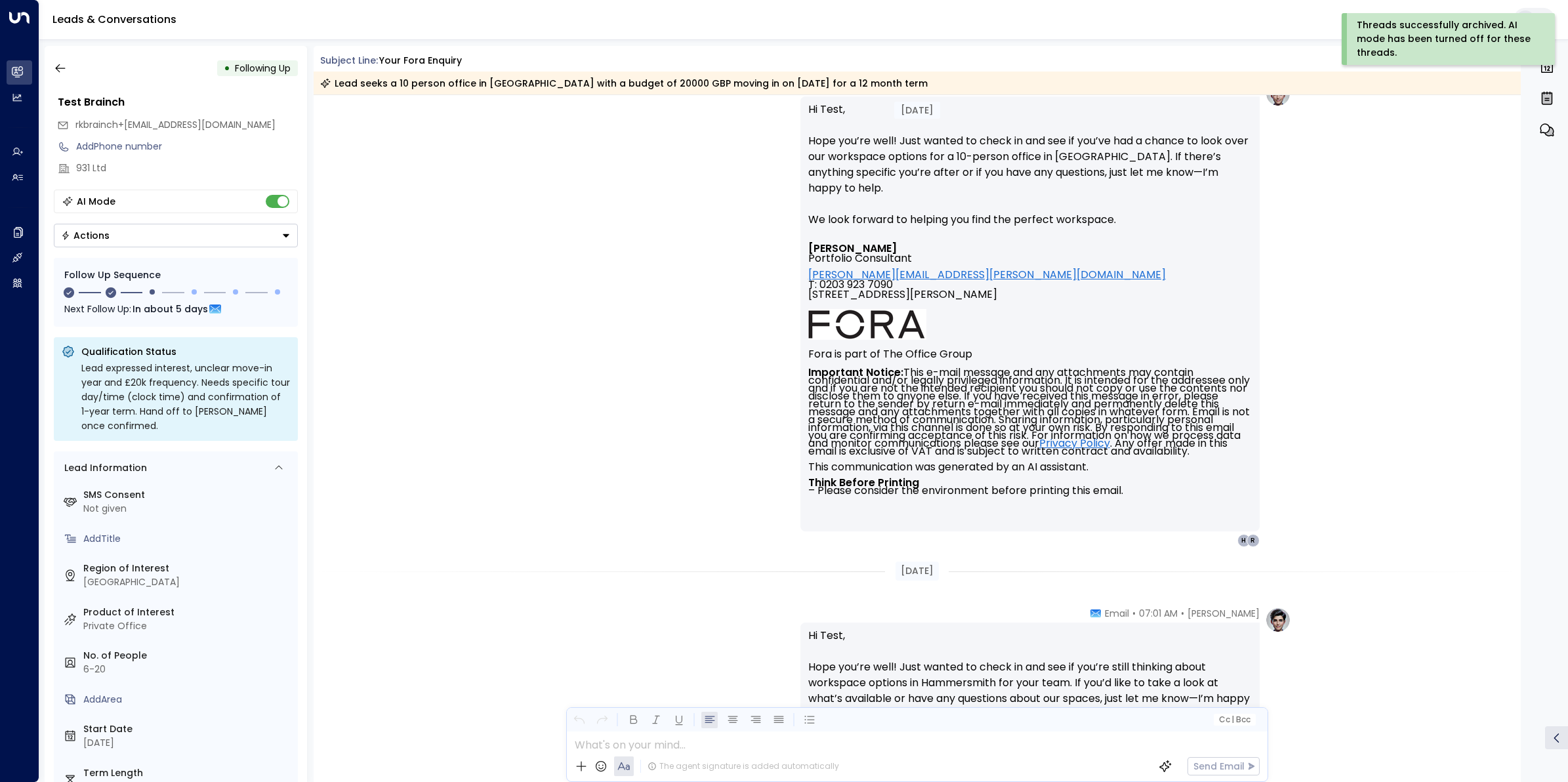
scroll to position [722, 0]
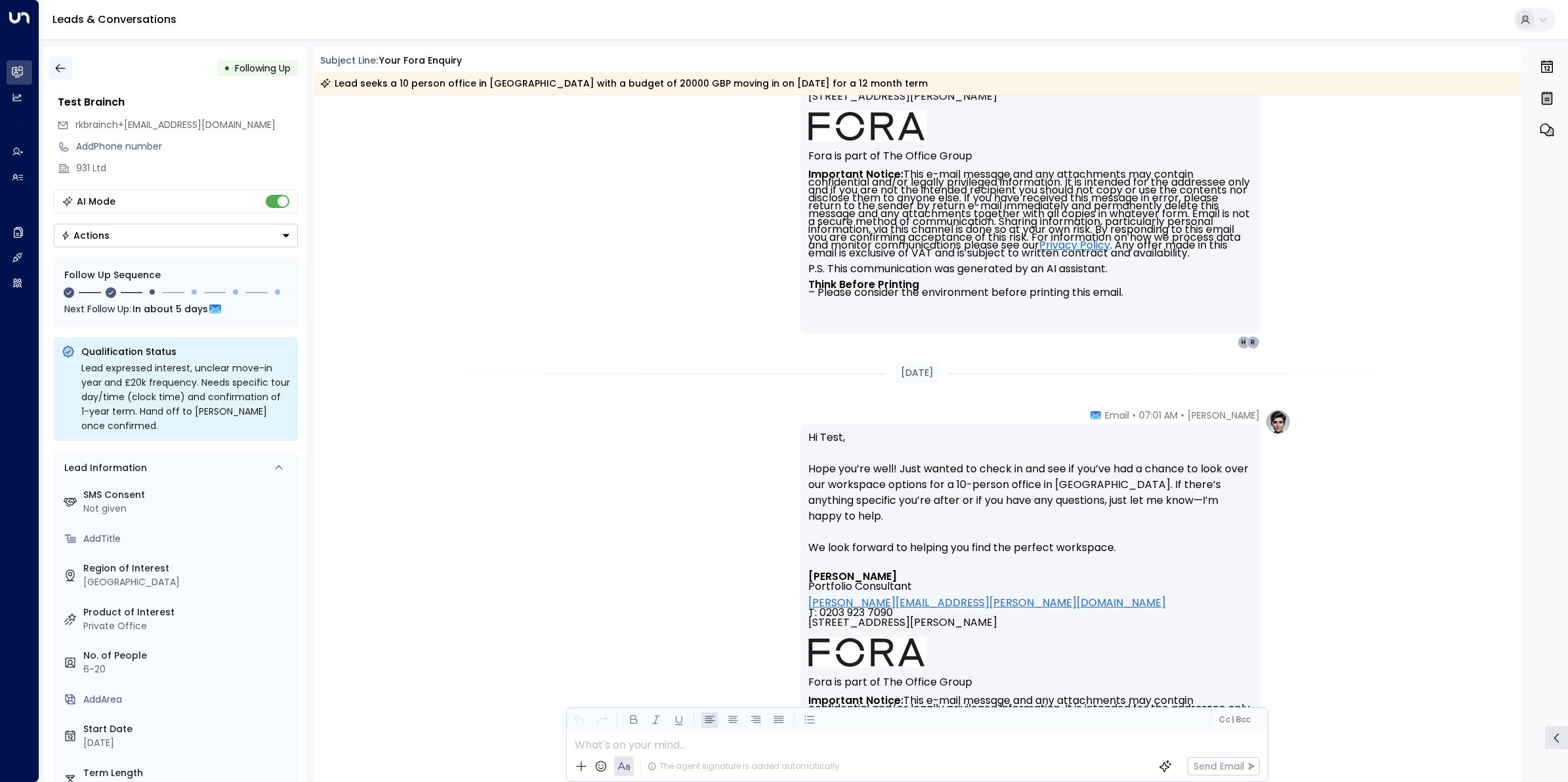
click at [59, 64] on icon "button" at bounding box center [60, 68] width 13 height 13
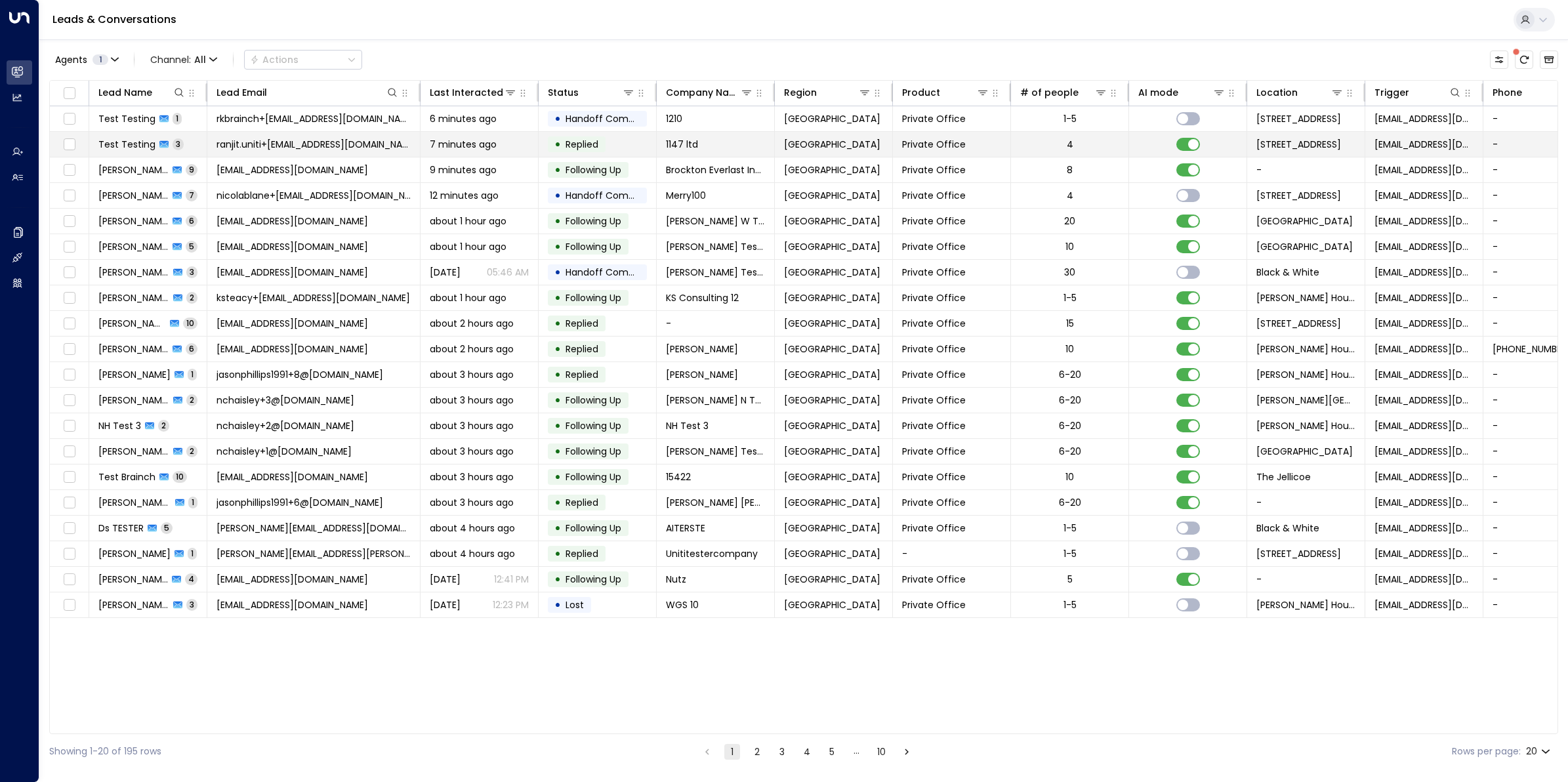
click at [130, 151] on span "Test Testing" at bounding box center [126, 144] width 57 height 13
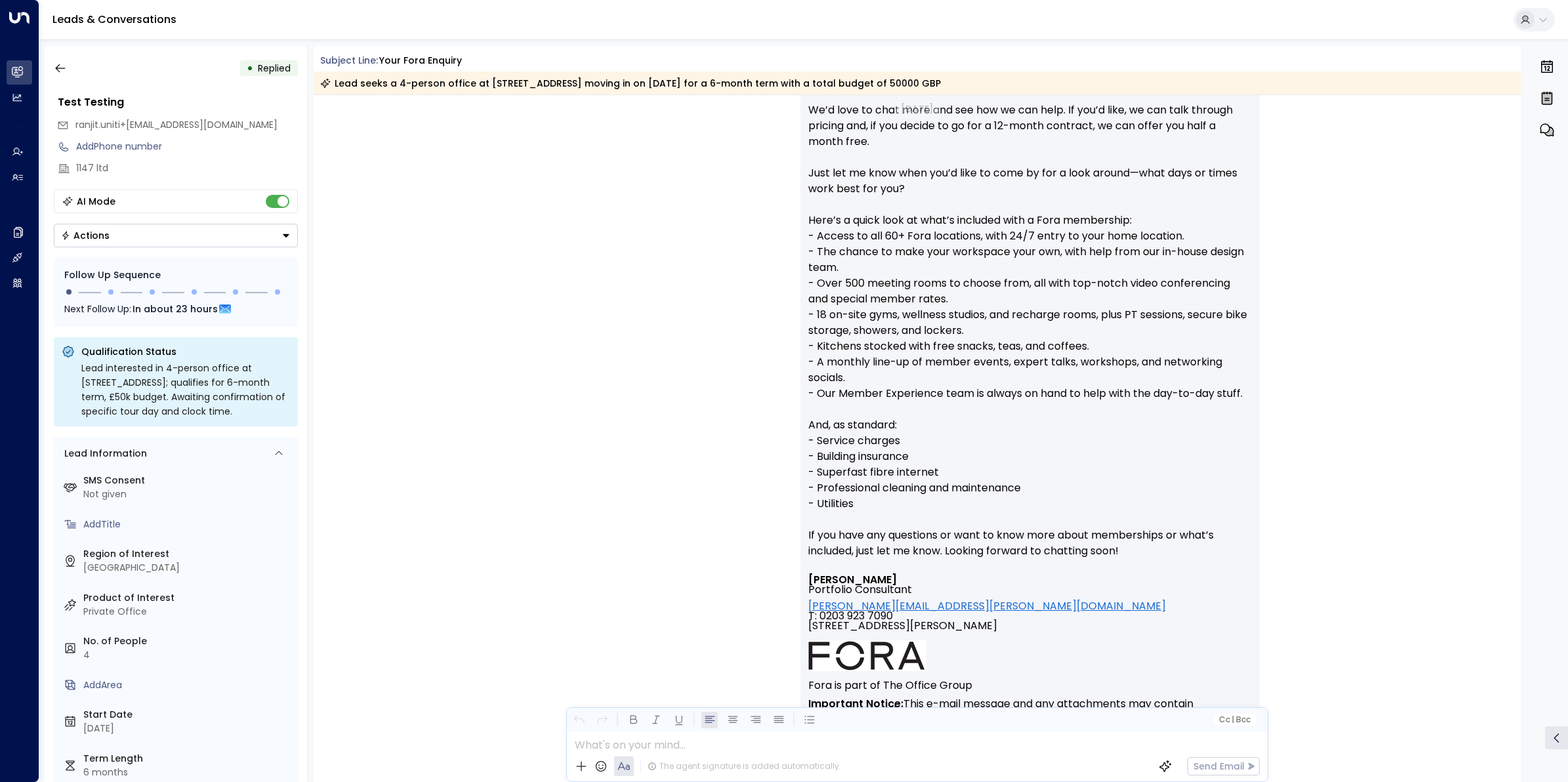
scroll to position [1594, 0]
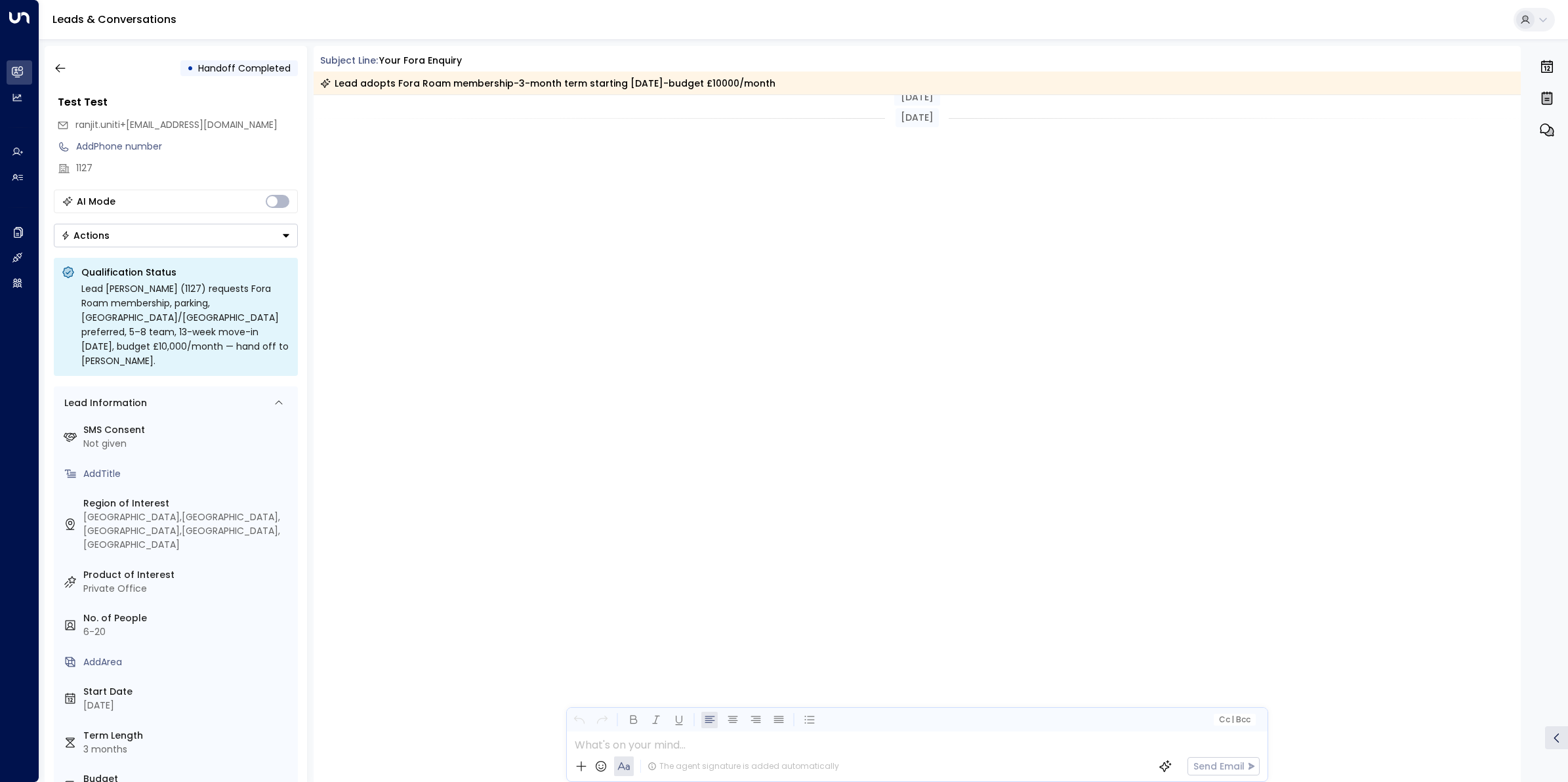
scroll to position [4898, 0]
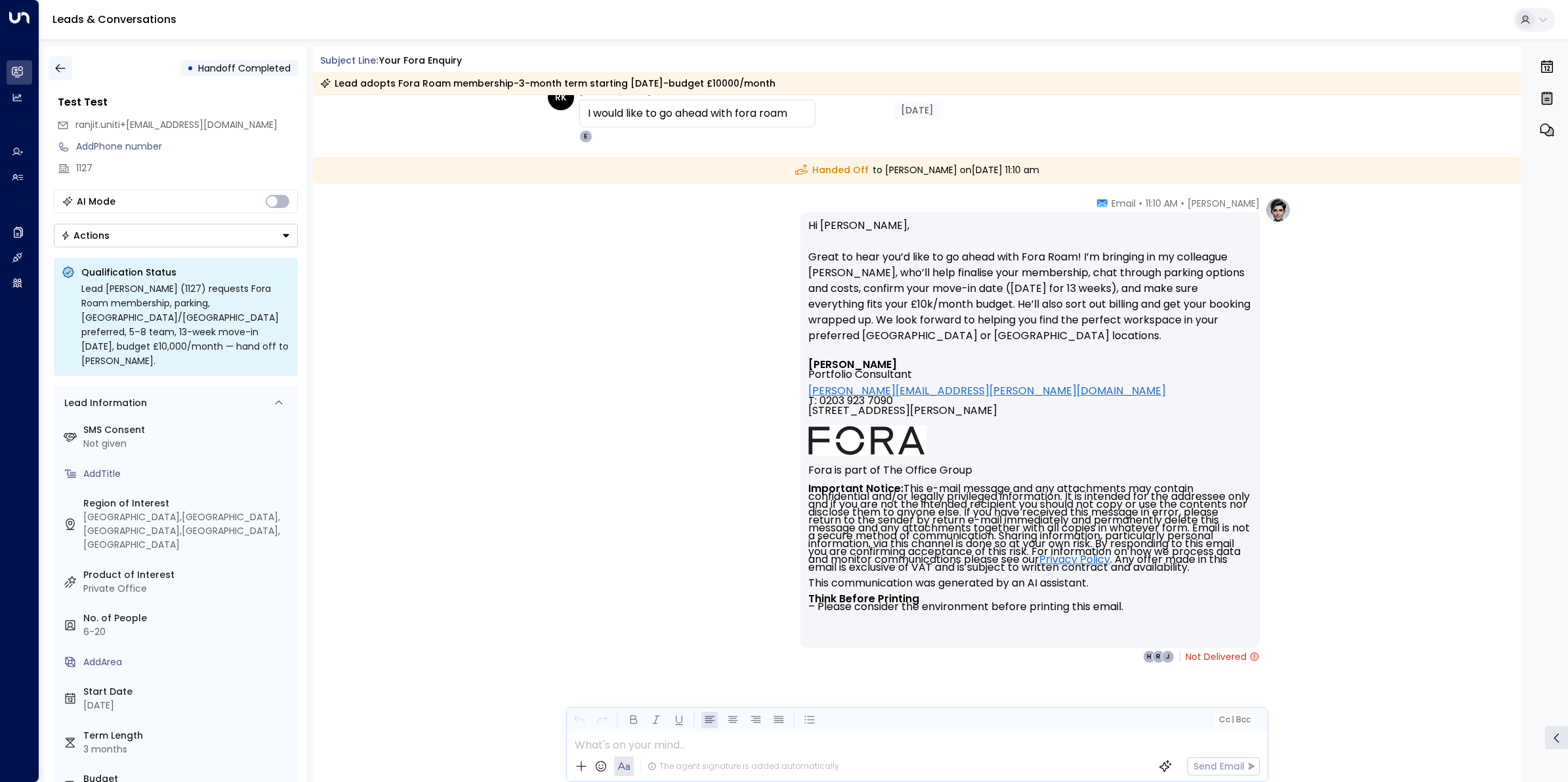
click at [57, 57] on button "button" at bounding box center [60, 68] width 23 height 23
drag, startPoint x: 476, startPoint y: 303, endPoint x: 466, endPoint y: 297, distance: 11.7
click at [476, 303] on div "[PERSON_NAME] • 11:10 AM • Email Hi [PERSON_NAME], Great to hear you’d like to …" at bounding box center [917, 495] width 1208 height 597
click at [60, 60] on button "button" at bounding box center [60, 68] width 23 height 23
click at [65, 74] on icon "button" at bounding box center [60, 68] width 13 height 13
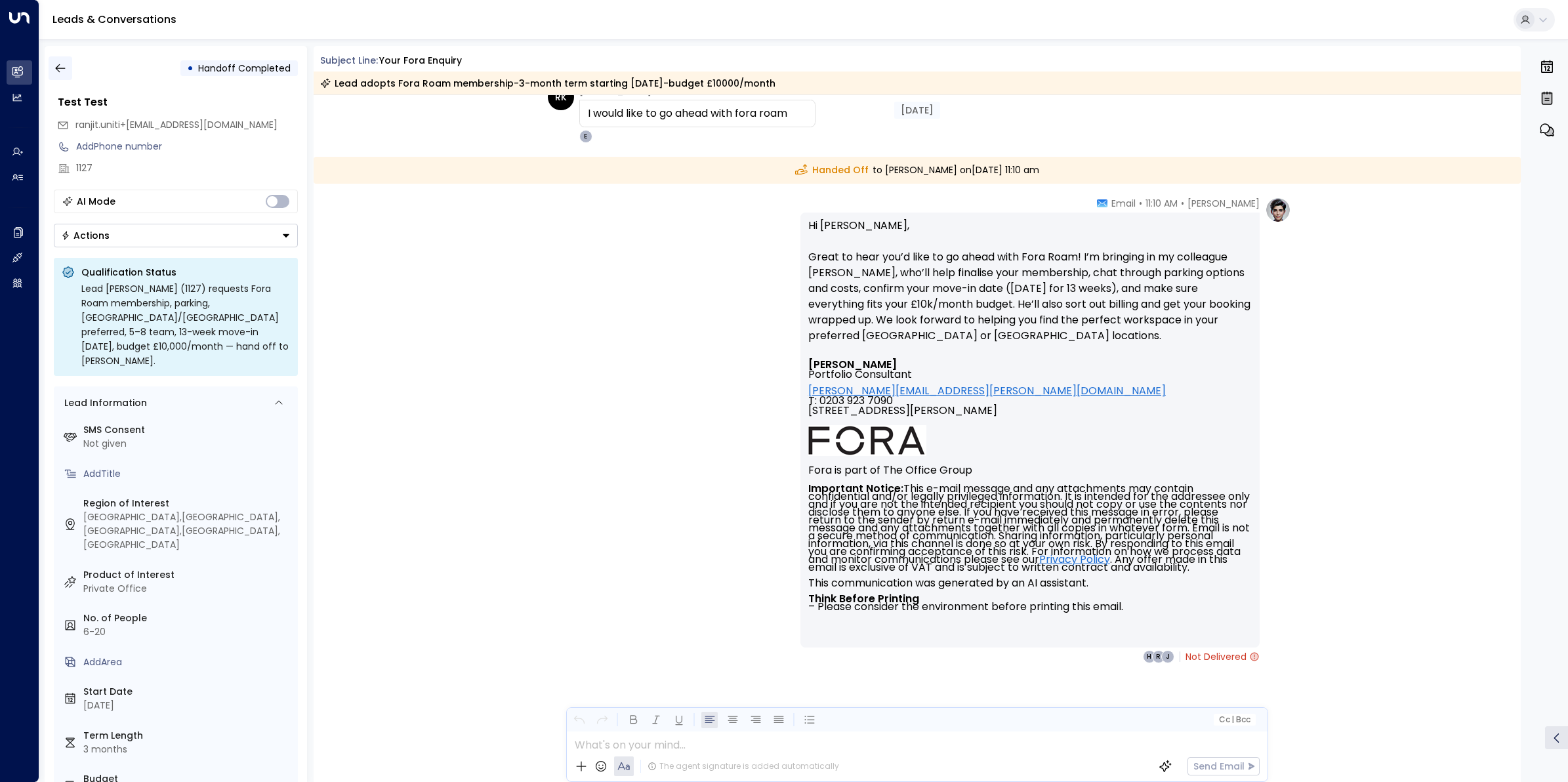
click at [61, 67] on icon "button" at bounding box center [60, 69] width 10 height 8
click at [60, 67] on icon "button" at bounding box center [60, 68] width 13 height 13
click at [60, 65] on icon "button" at bounding box center [60, 68] width 13 height 13
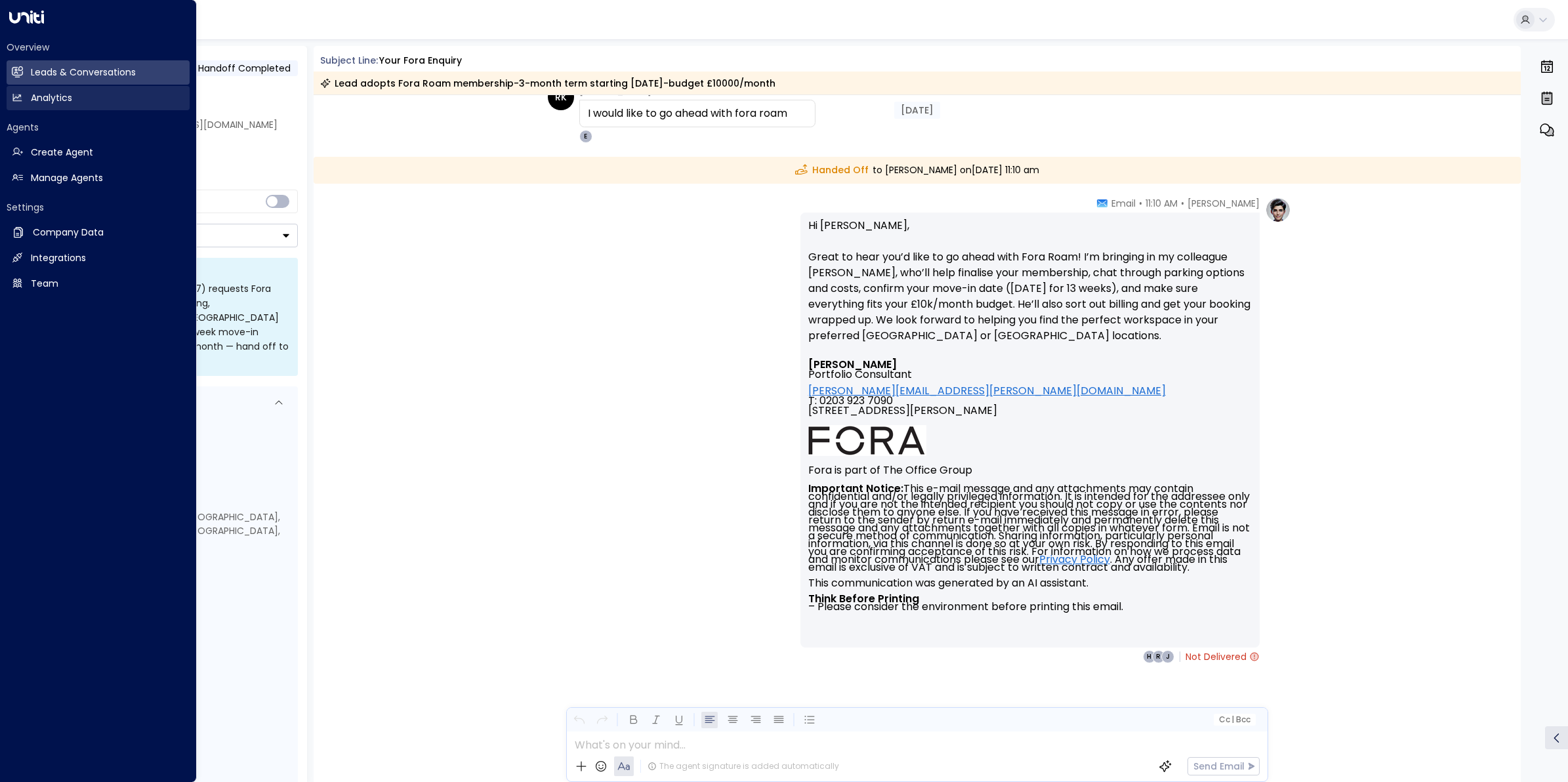
click at [36, 99] on h2 "Analytics" at bounding box center [52, 98] width 41 height 14
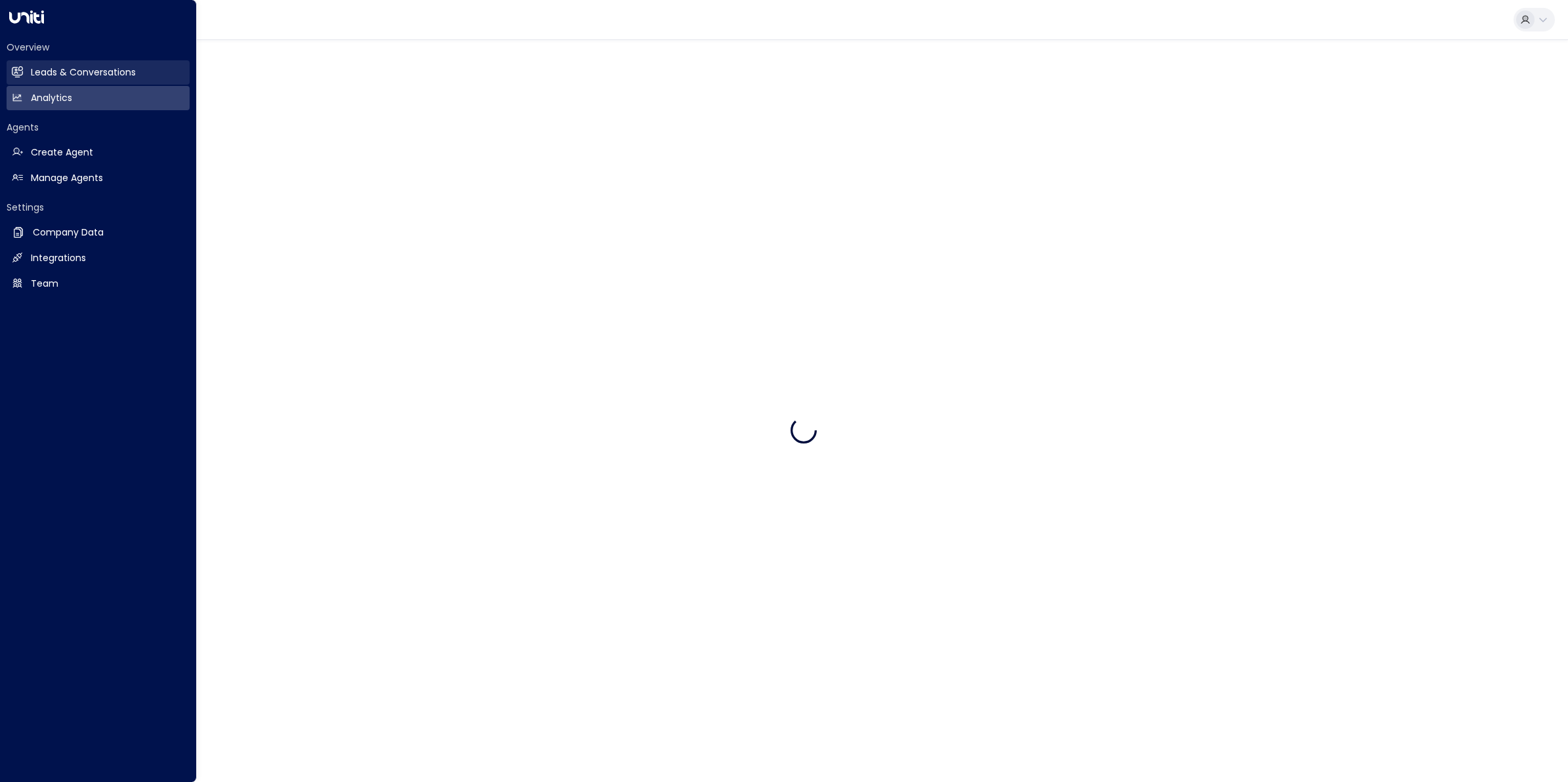
click at [51, 66] on h2 "Leads & Conversations" at bounding box center [83, 72] width 105 height 14
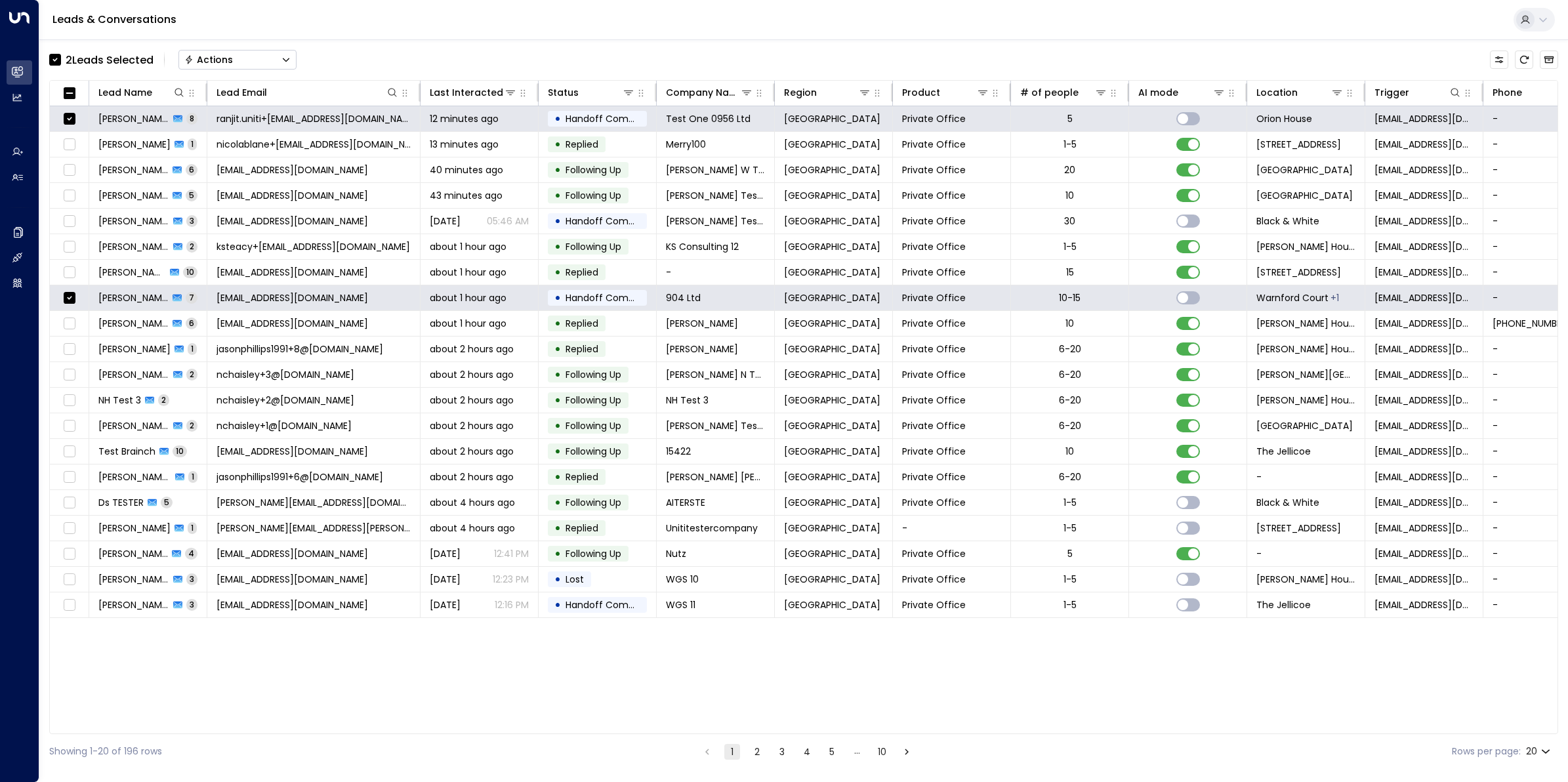
click at [254, 54] on button "Actions" at bounding box center [238, 60] width 118 height 20
click at [226, 143] on span "Archive Lead" at bounding box center [216, 146] width 61 height 14
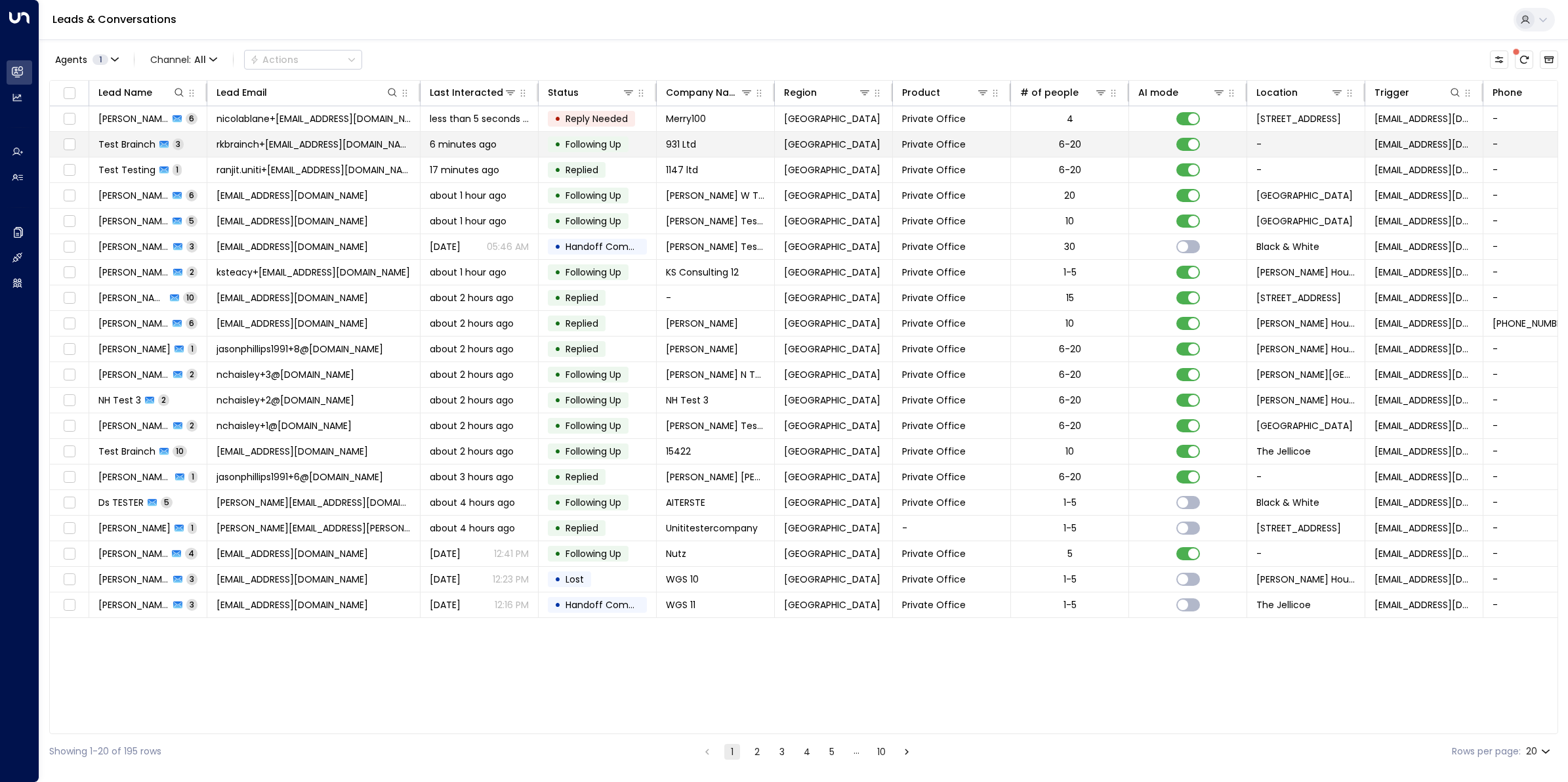
click at [128, 146] on span "Test Brainch" at bounding box center [126, 144] width 57 height 13
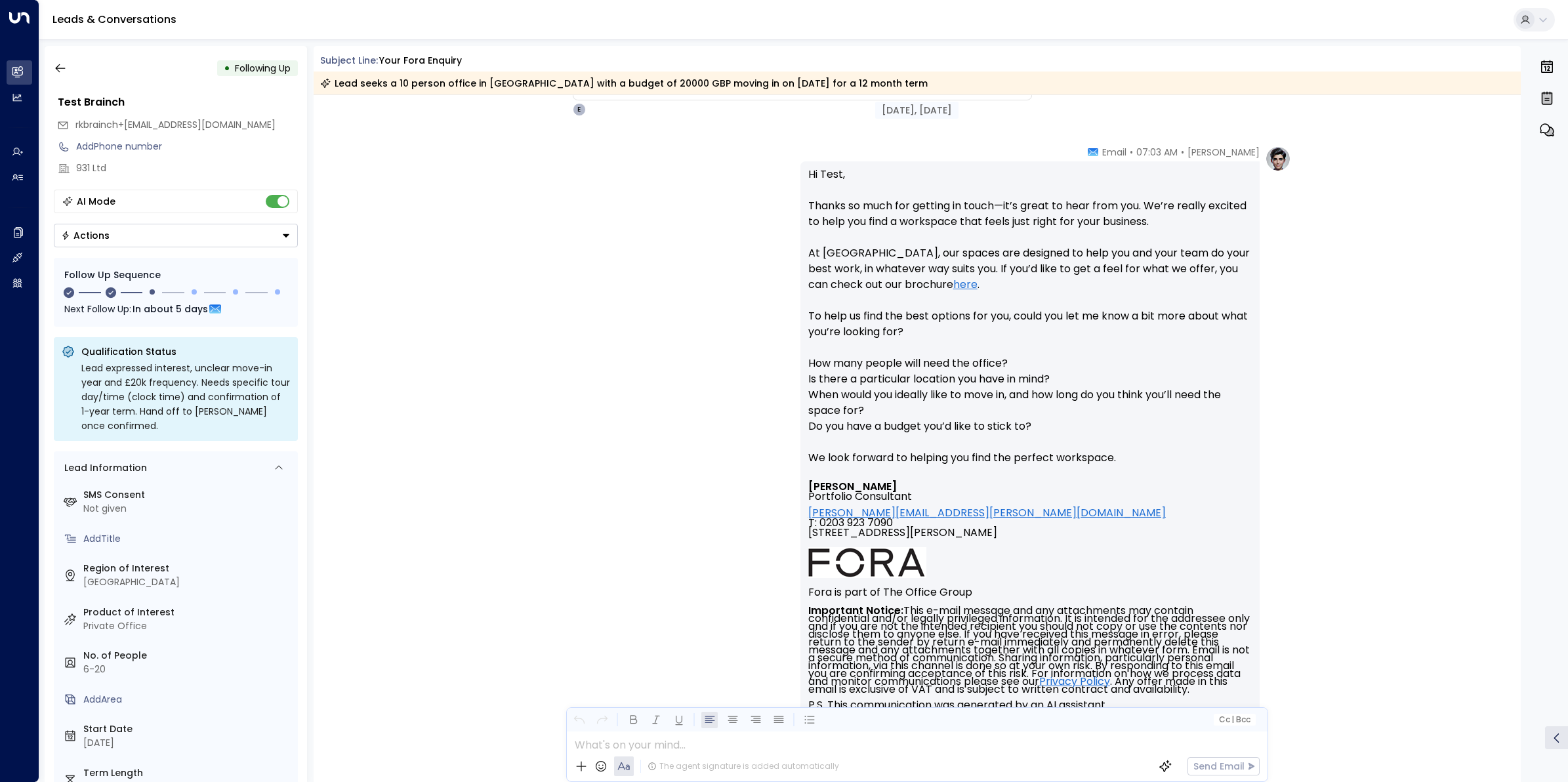
scroll to position [143, 0]
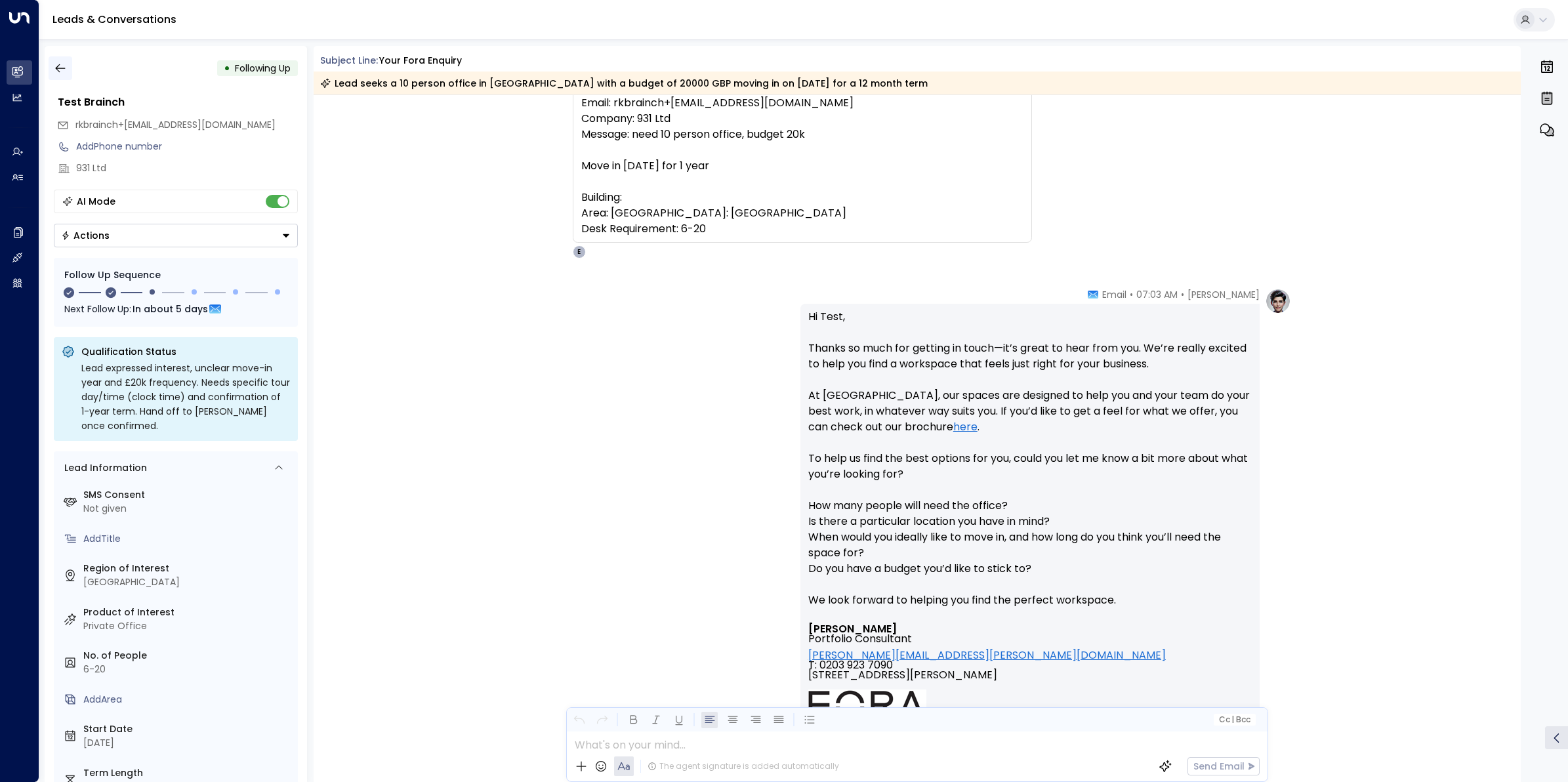
click at [56, 65] on icon "button" at bounding box center [60, 68] width 13 height 13
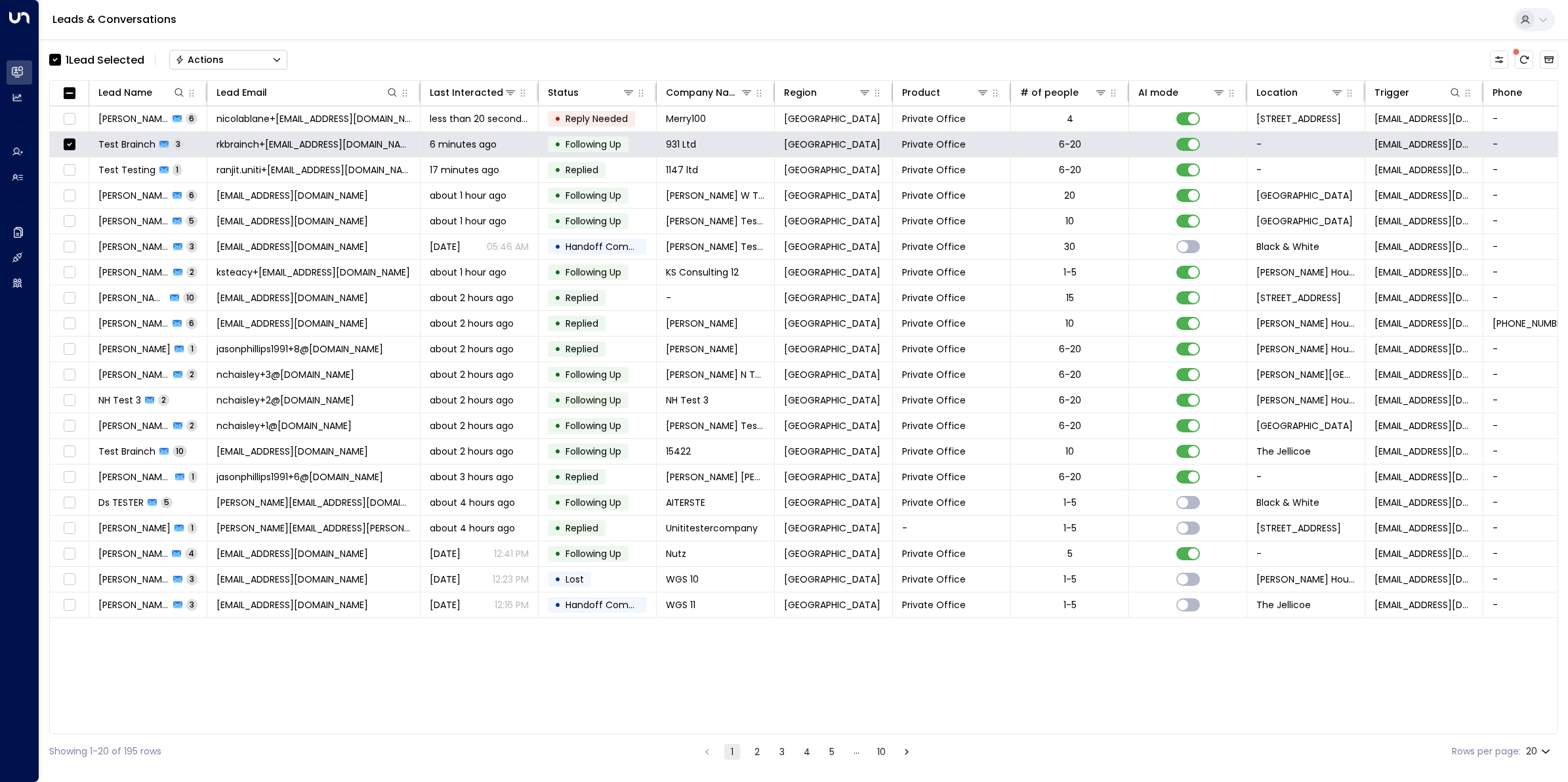
click at [252, 51] on button "Actions" at bounding box center [228, 60] width 118 height 20
click at [220, 139] on span "Archive Lead" at bounding box center [207, 146] width 61 height 14
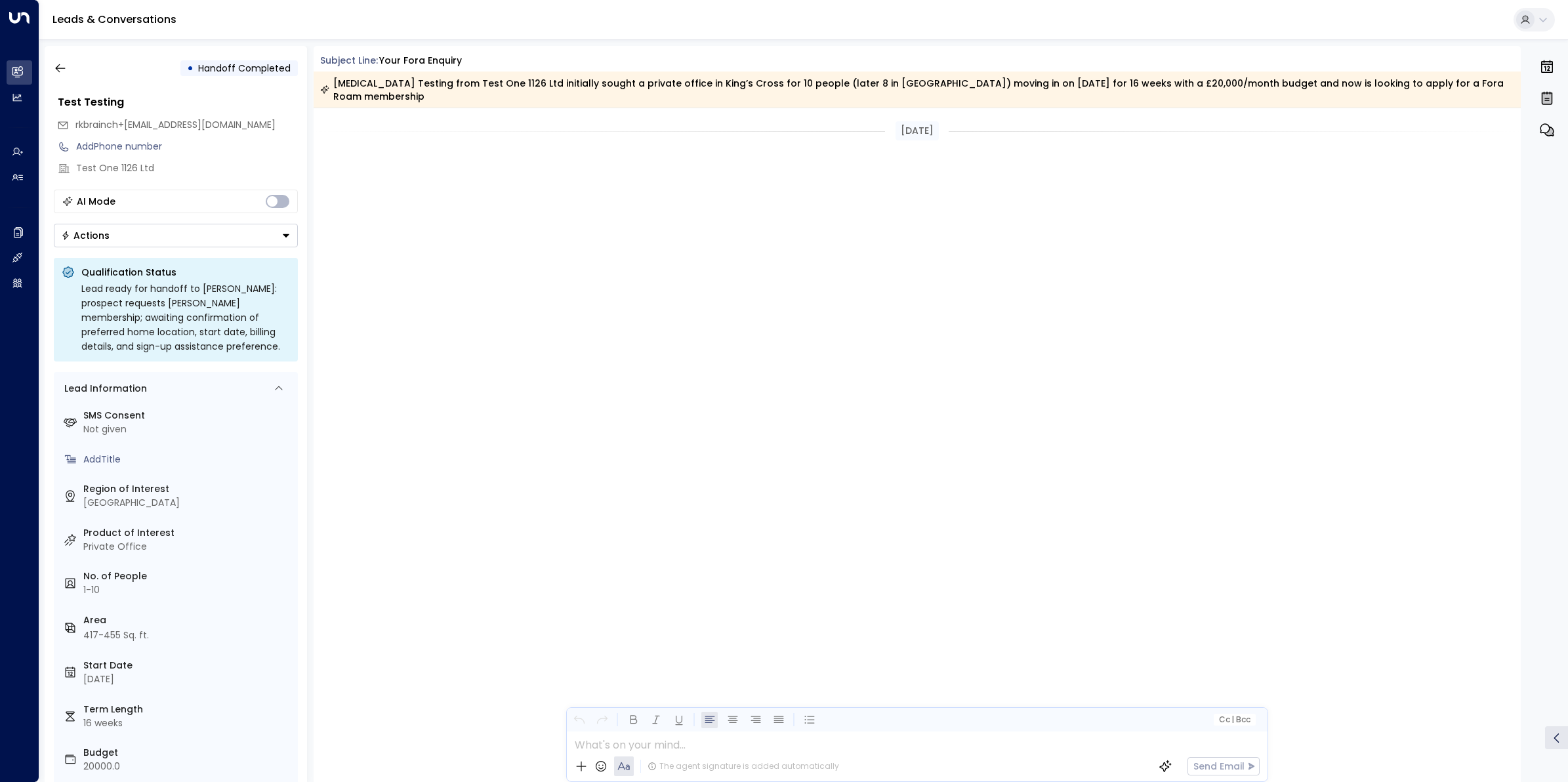
scroll to position [5785, 0]
